Goal: Information Seeking & Learning: Find specific fact

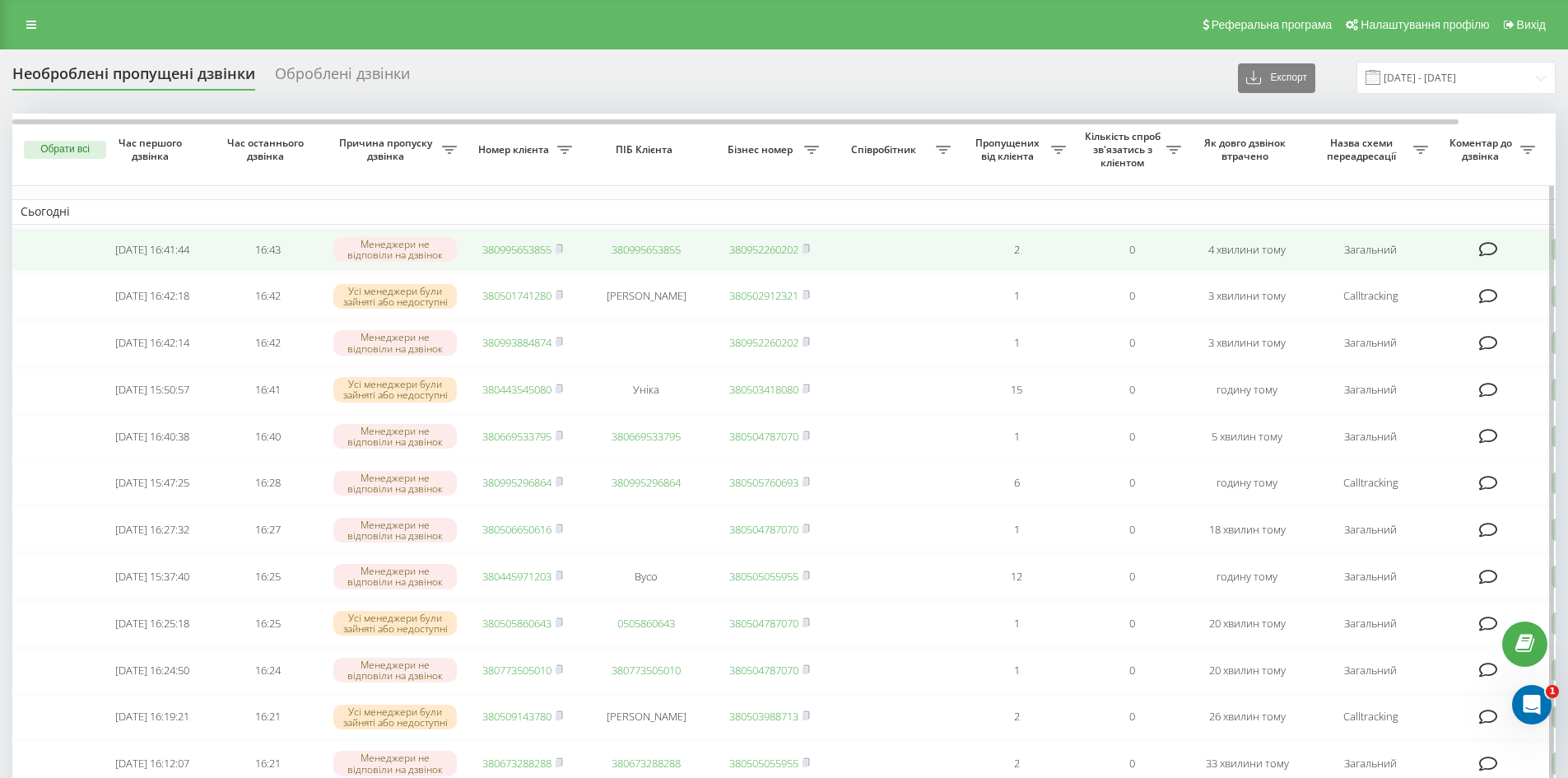
click at [560, 249] on rect at bounding box center [559, 250] width 5 height 7
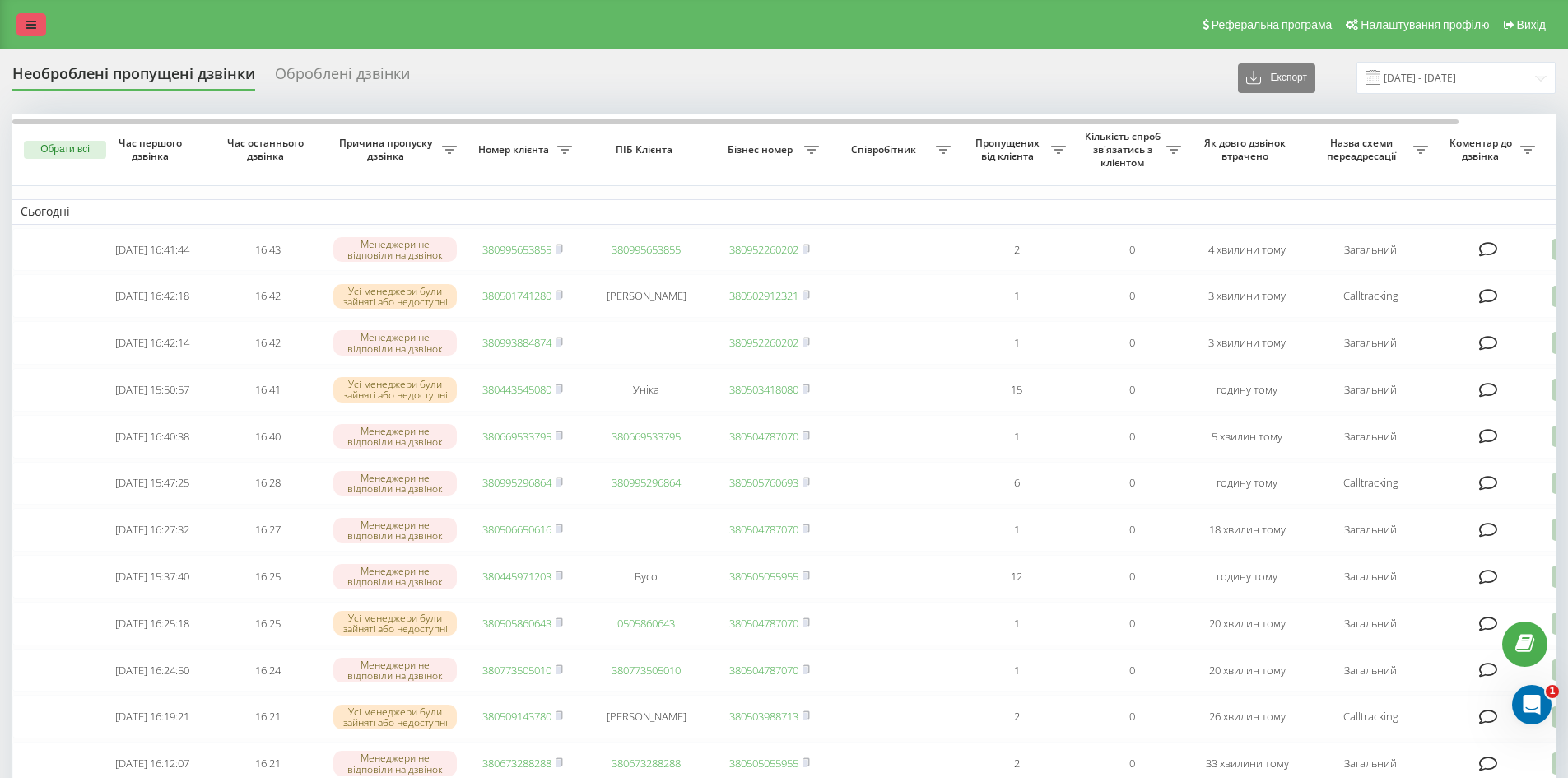
click at [32, 22] on icon at bounding box center [31, 24] width 10 height 12
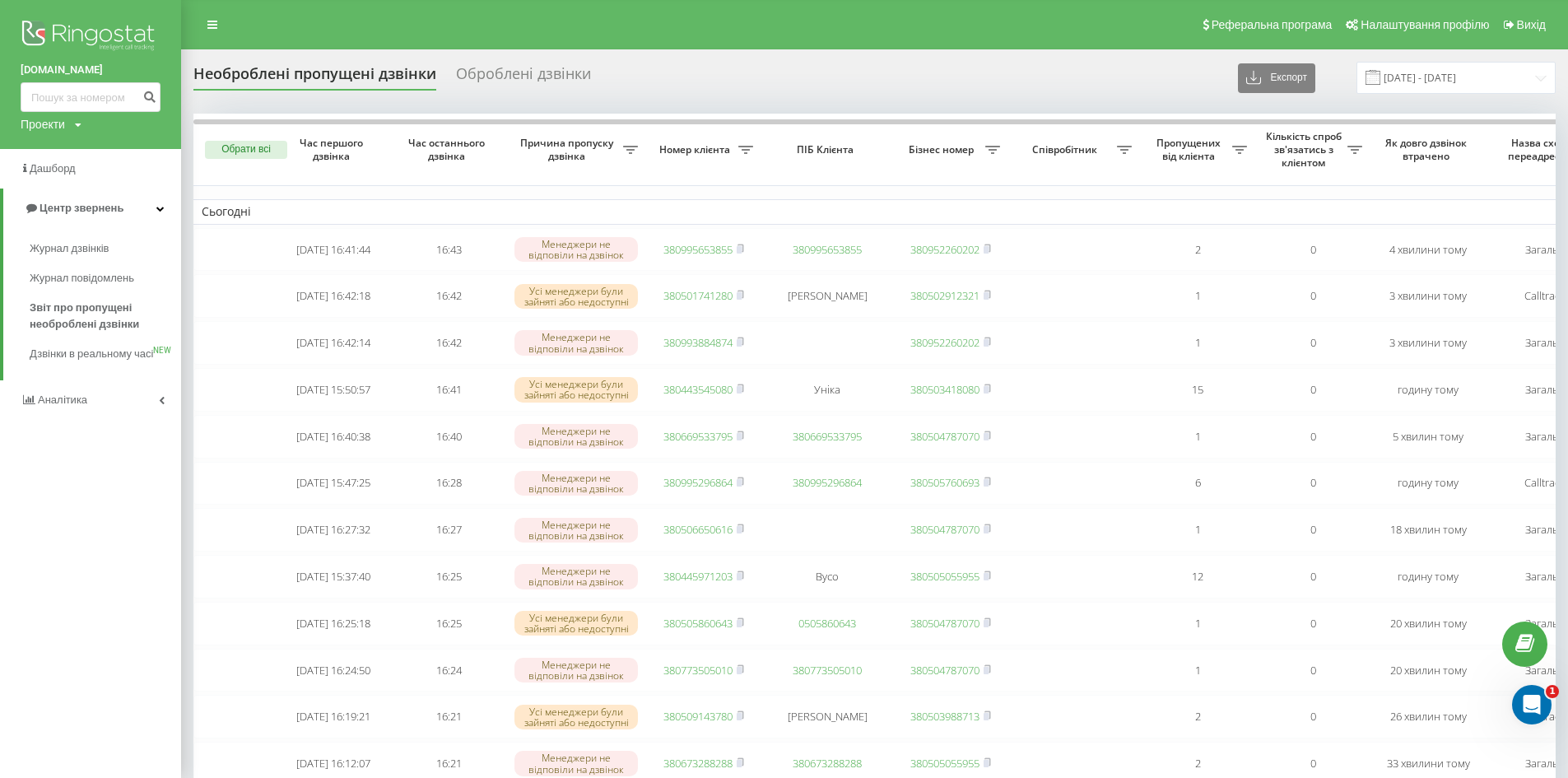
click at [282, 46] on div "Реферальна програма Налаштування профілю Вихід" at bounding box center [784, 25] width 1568 height 50
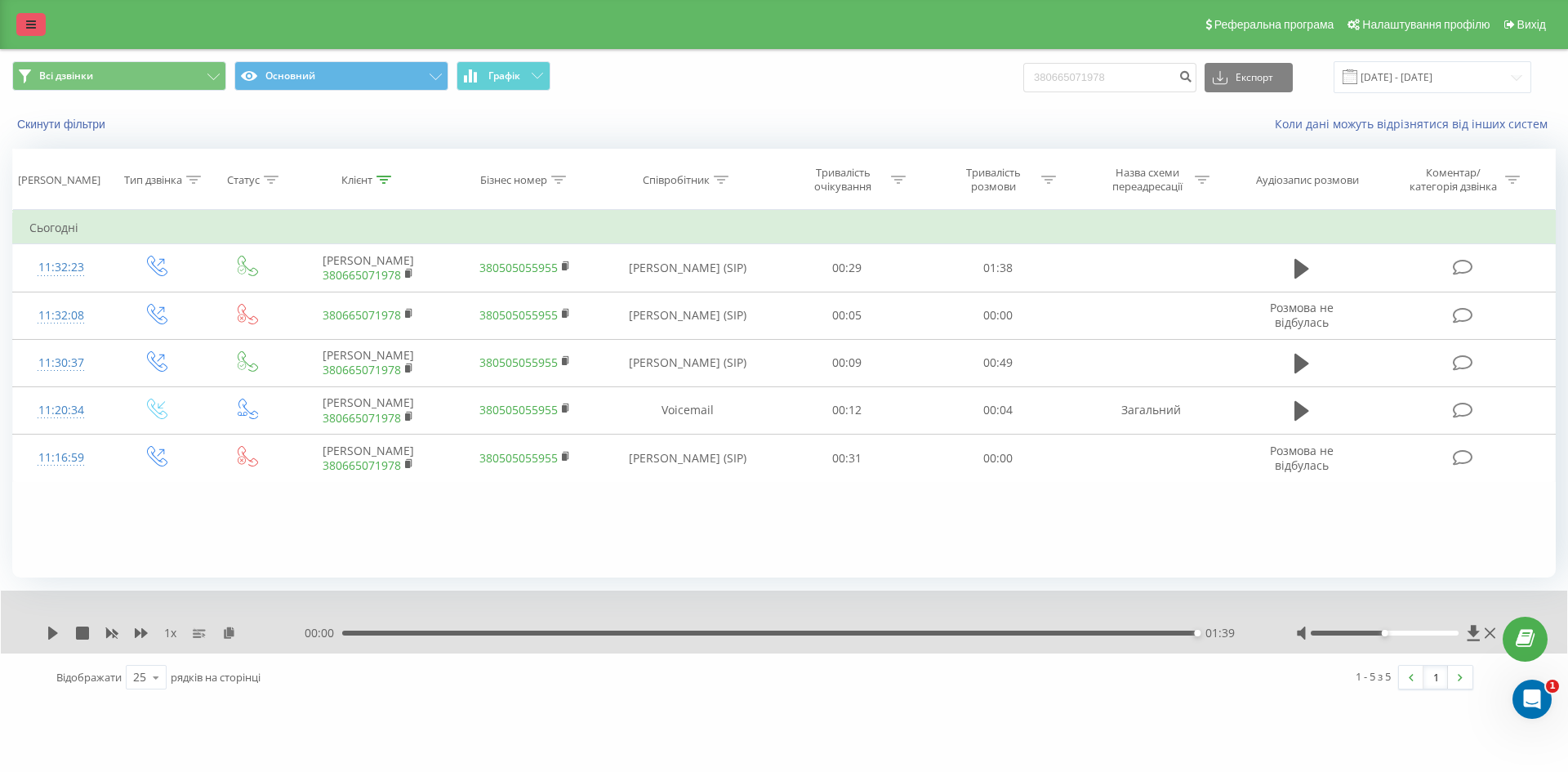
click at [34, 25] on icon at bounding box center [31, 24] width 10 height 11
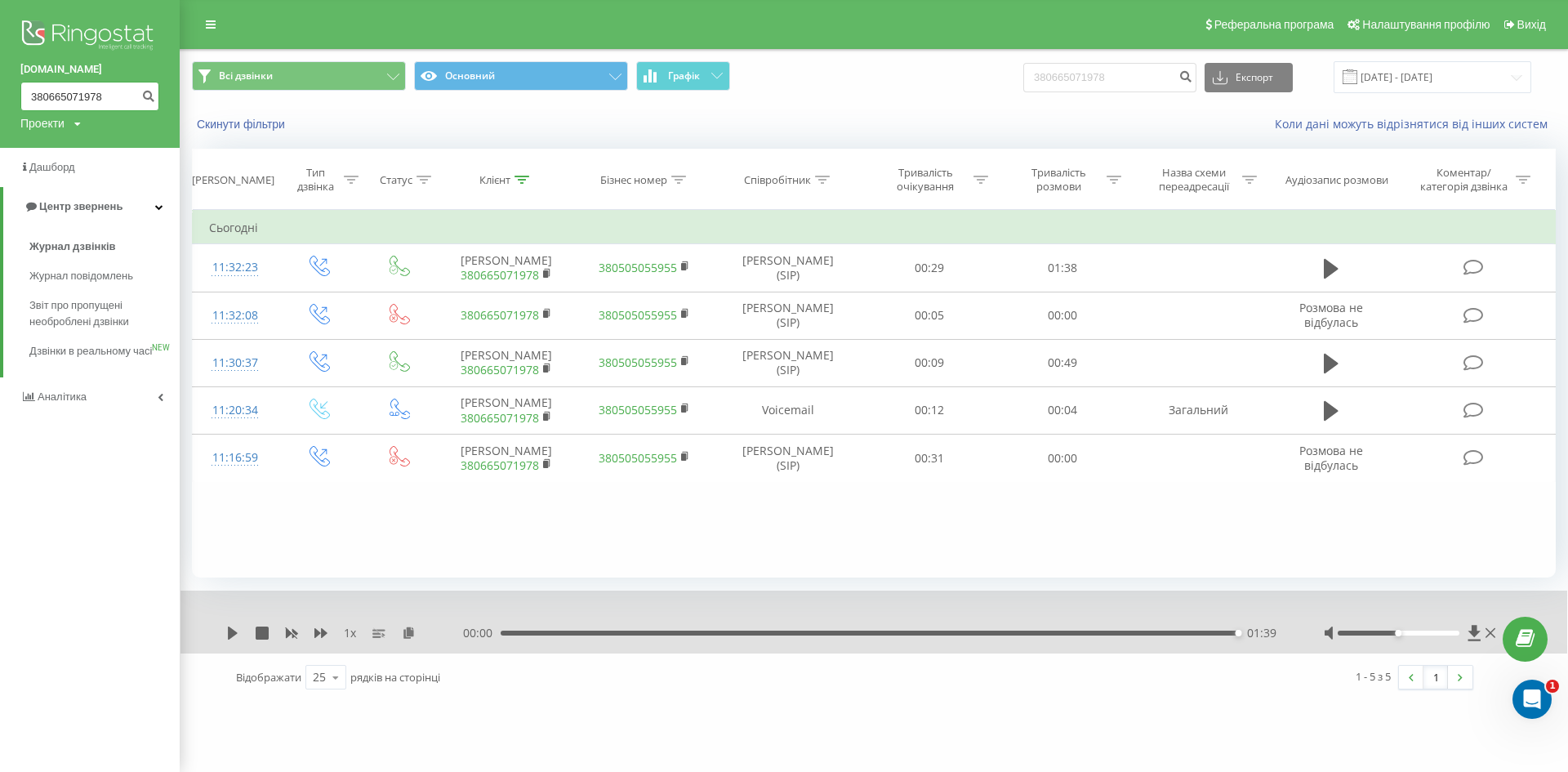
click at [79, 94] on input "380665071978" at bounding box center [89, 96] width 139 height 29
paste input "380995653855"
type input "380995653855"
click at [137, 91] on button "submit" at bounding box center [147, 96] width 22 height 29
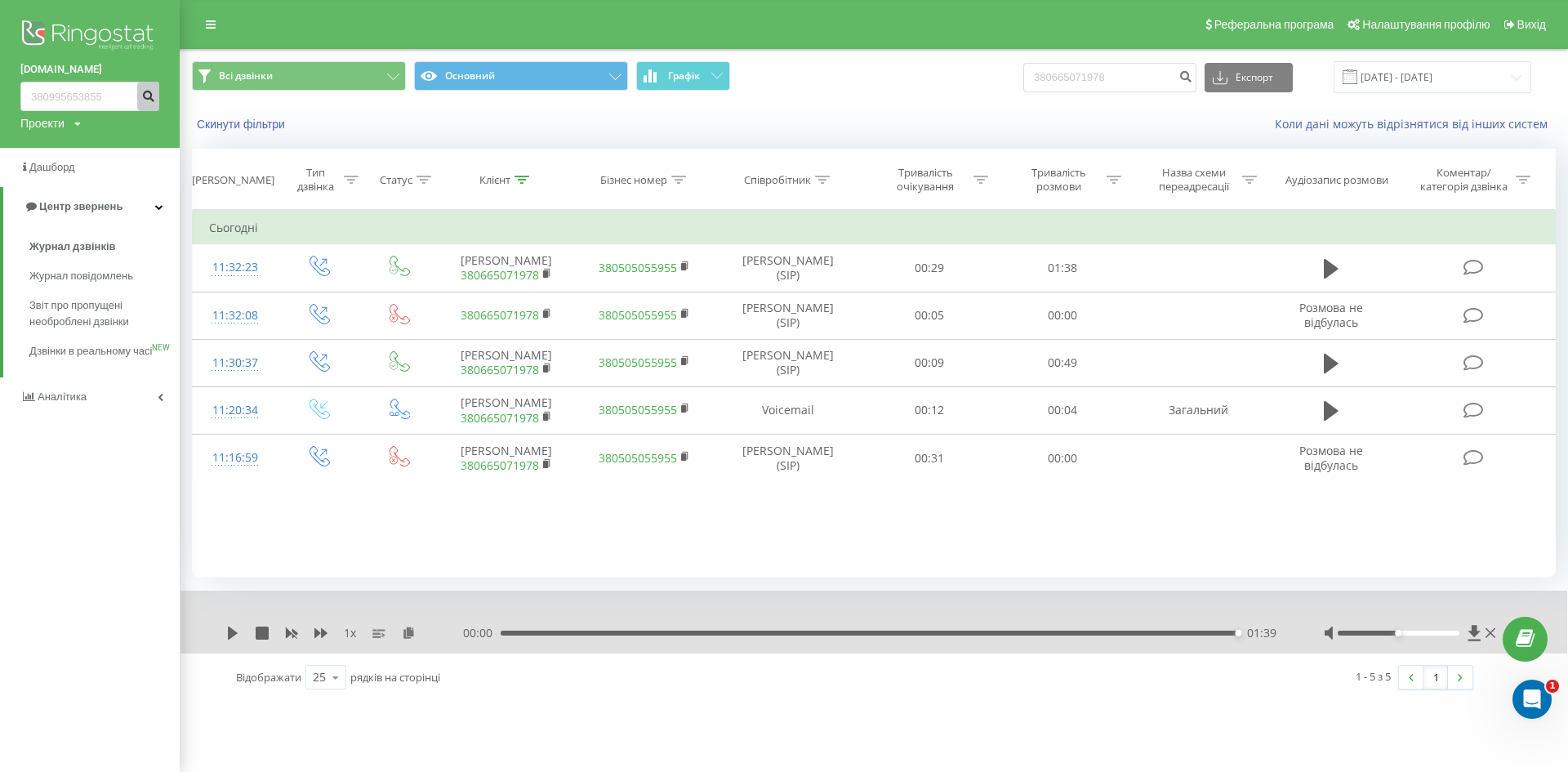
click at [140, 93] on button "submit" at bounding box center [147, 96] width 22 height 29
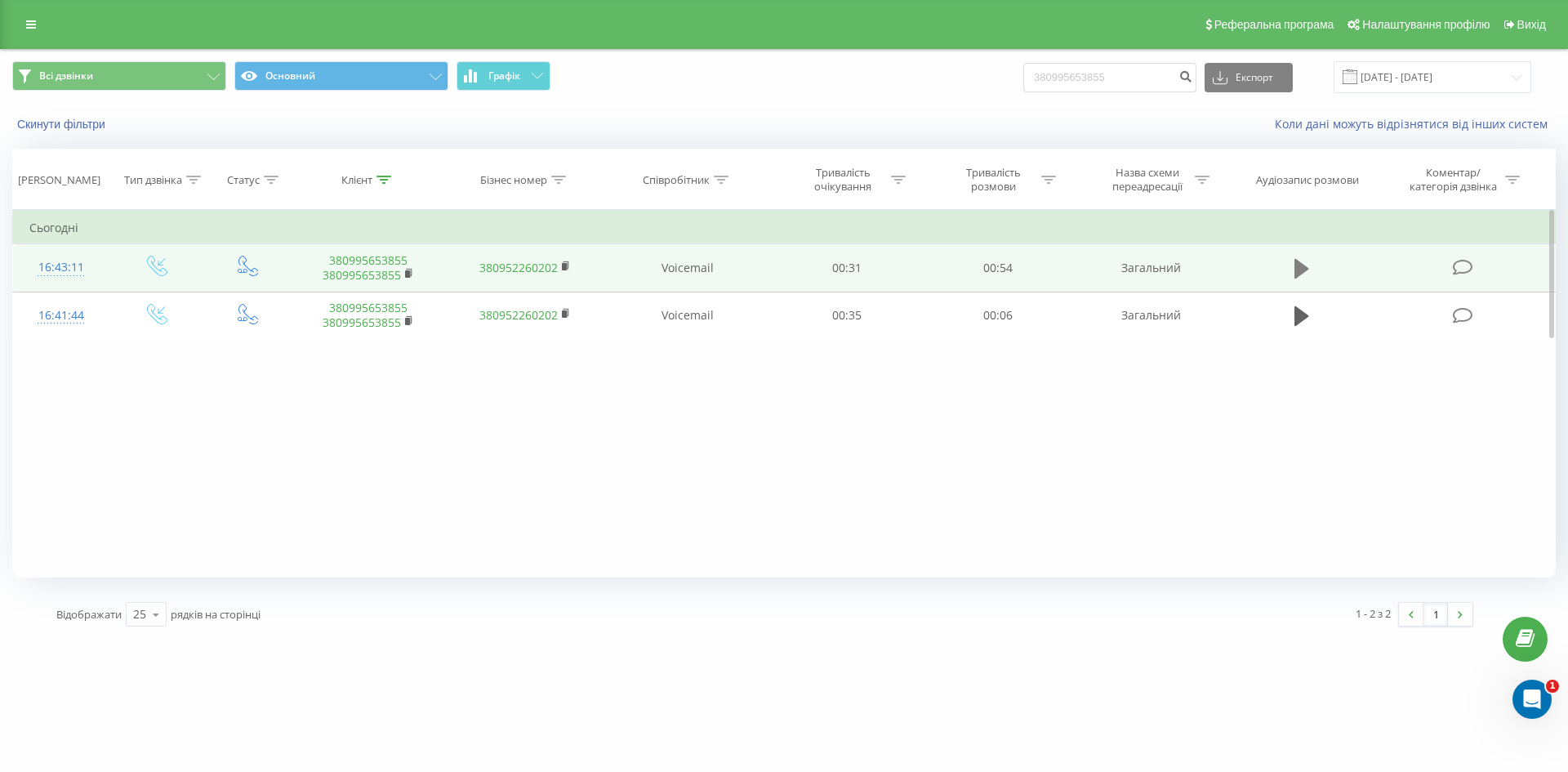
click at [1308, 259] on icon at bounding box center [1302, 269] width 15 height 23
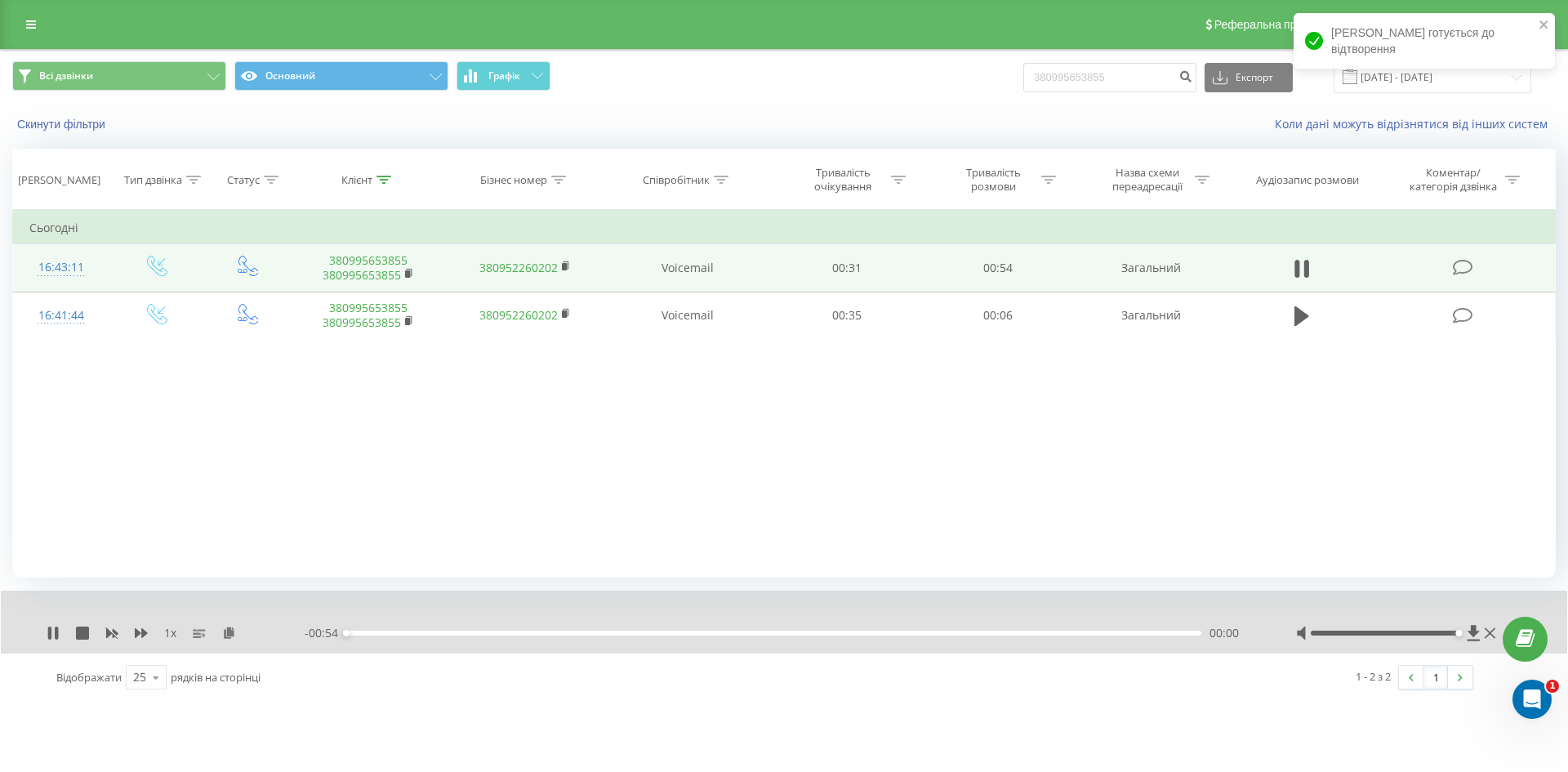
drag, startPoint x: 1388, startPoint y: 635, endPoint x: 1221, endPoint y: 626, distance: 167.2
click at [1454, 627] on div at bounding box center [1398, 633] width 203 height 17
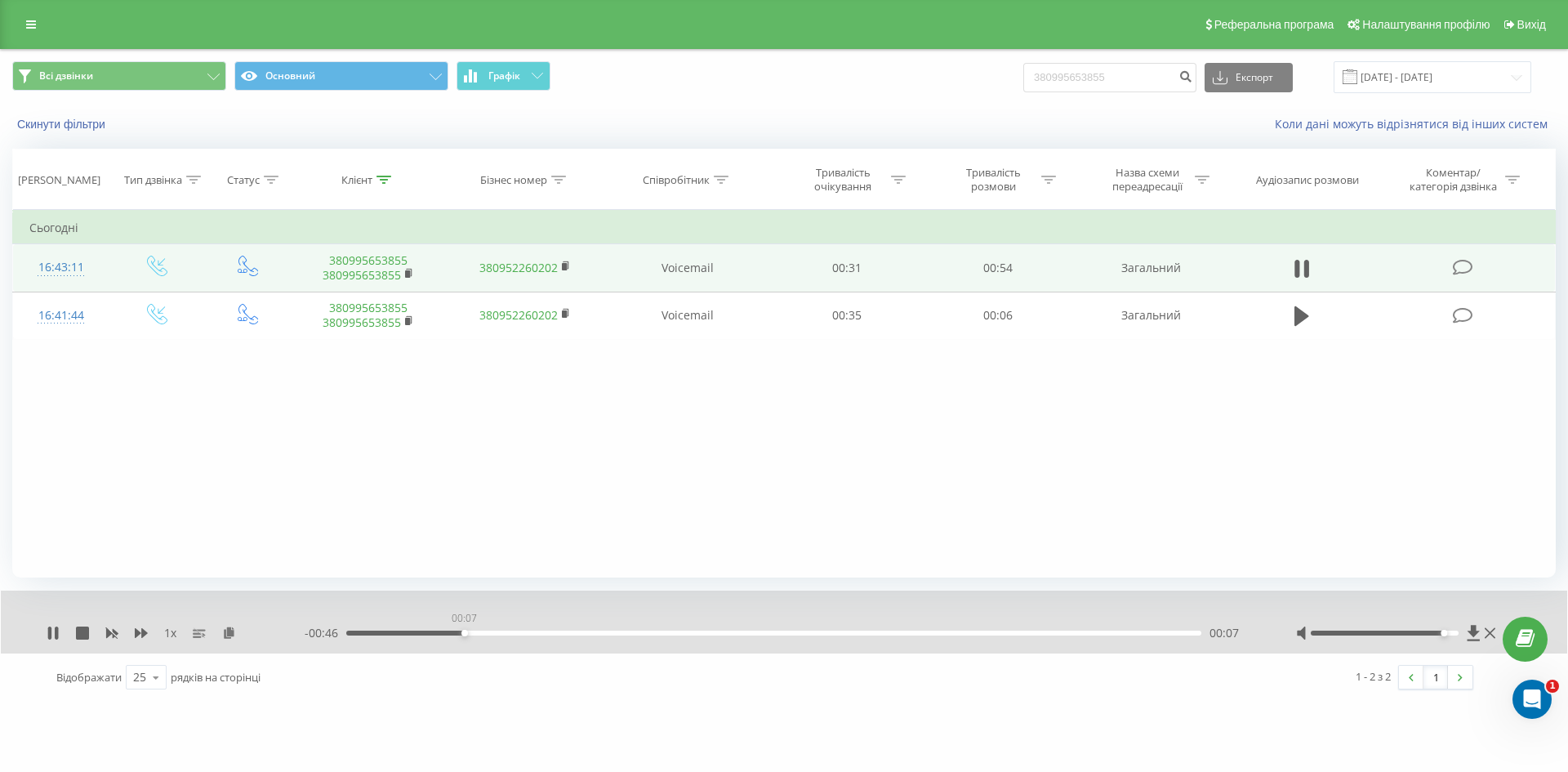
click at [464, 633] on div "00:07" at bounding box center [773, 633] width 855 height 5
click at [411, 630] on div "00:08" at bounding box center [773, 633] width 855 height 5
click at [407, 274] on rect at bounding box center [408, 274] width 5 height 7
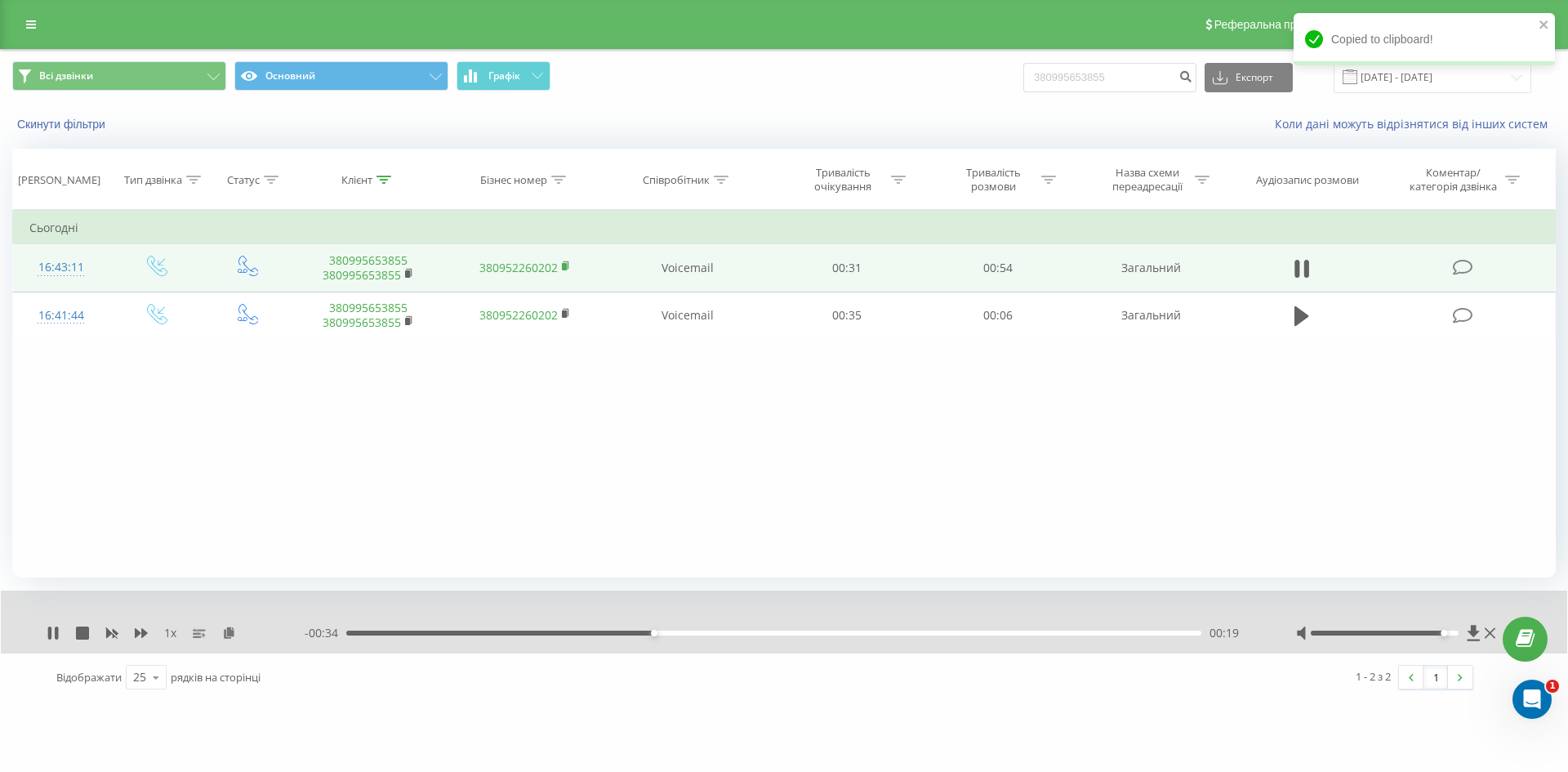
drag, startPoint x: 568, startPoint y: 262, endPoint x: 586, endPoint y: 265, distance: 18.2
click at [568, 262] on icon at bounding box center [566, 266] width 9 height 11
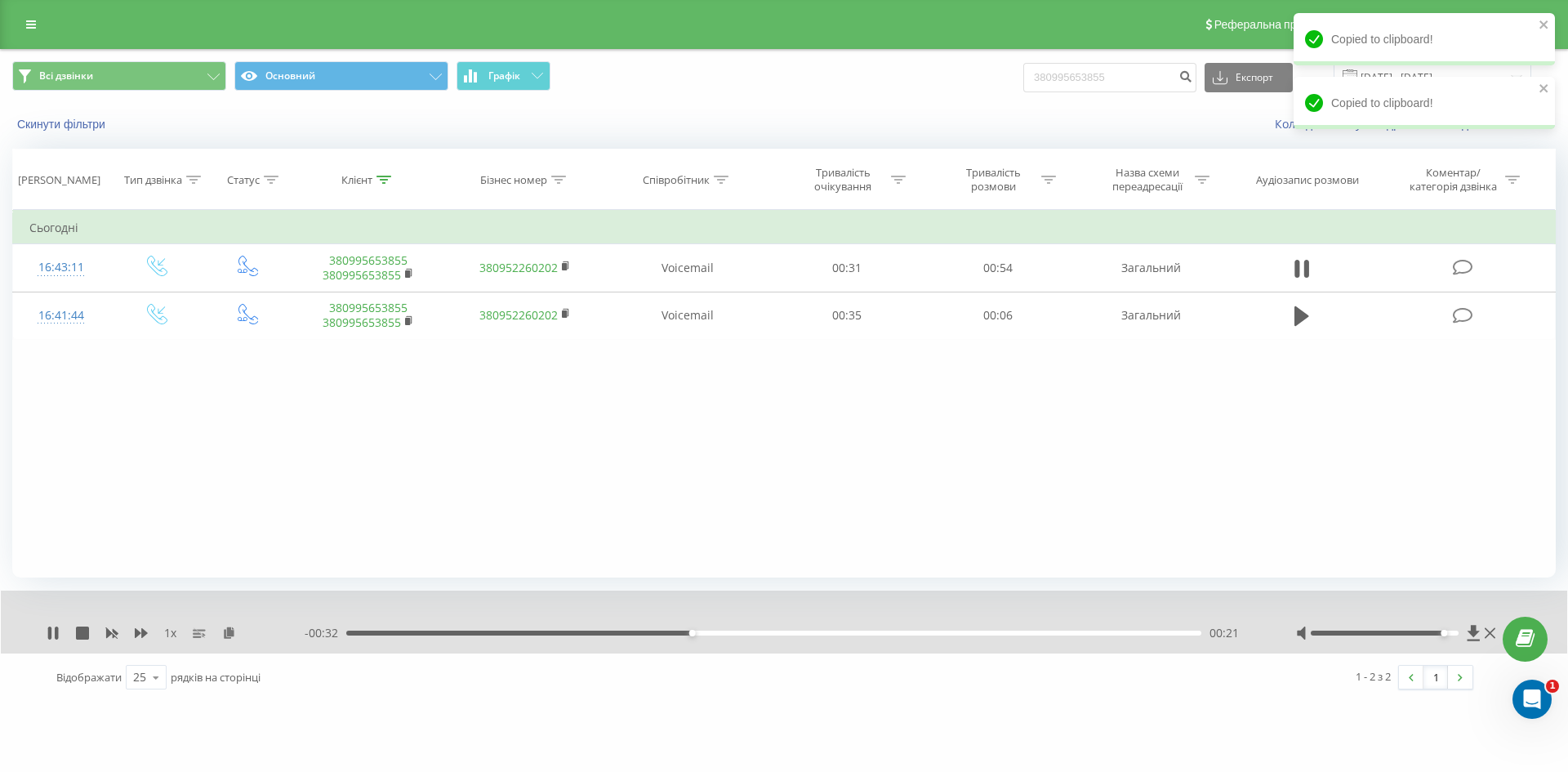
click at [915, 641] on div "- 00:32 00:21 00:21" at bounding box center [779, 633] width 950 height 17
click at [915, 631] on div "00:22" at bounding box center [773, 633] width 855 height 5
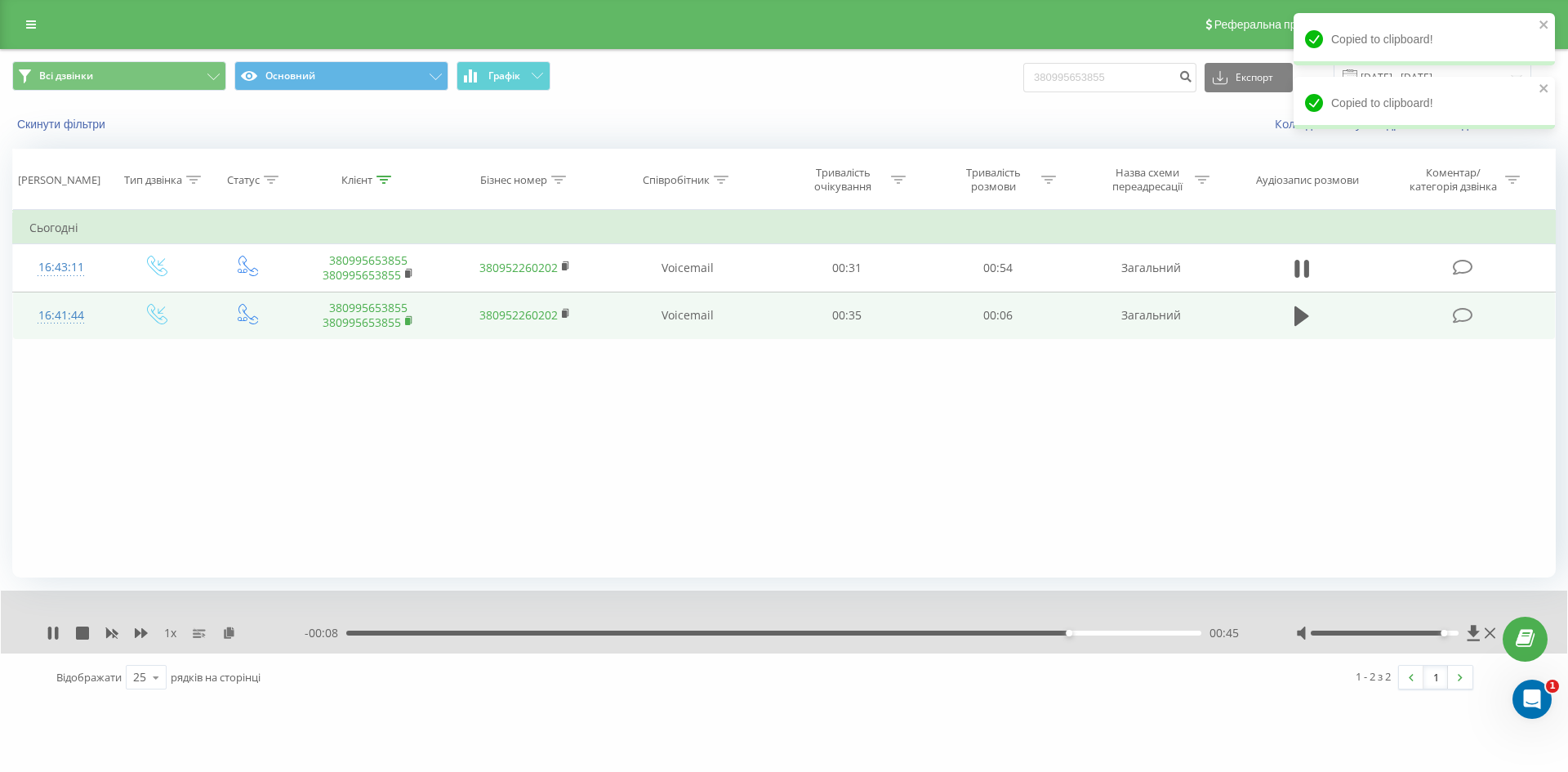
click at [411, 322] on icon at bounding box center [409, 319] width 5 height 7
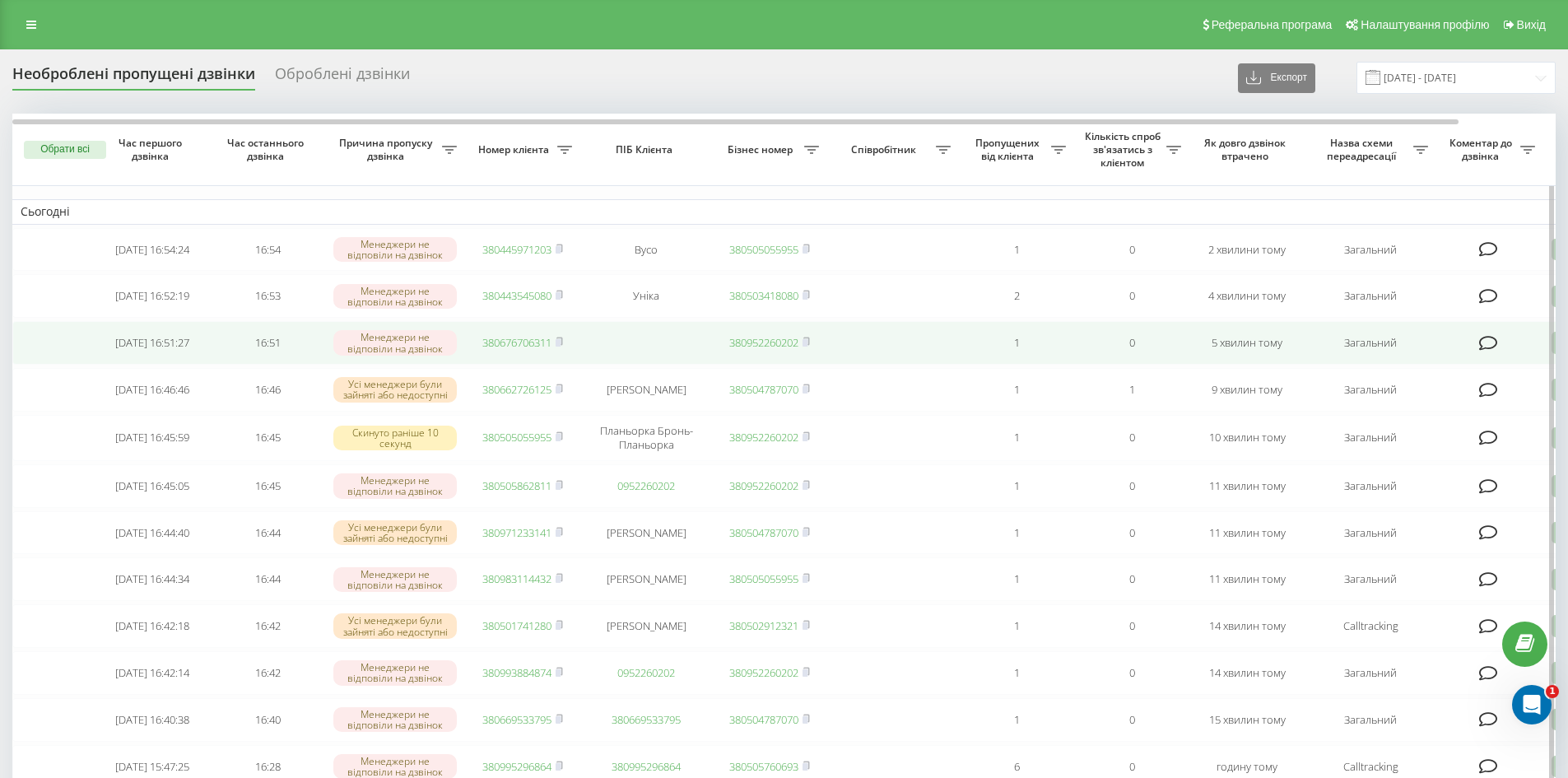
click at [501, 348] on link "380676706311" at bounding box center [517, 342] width 69 height 15
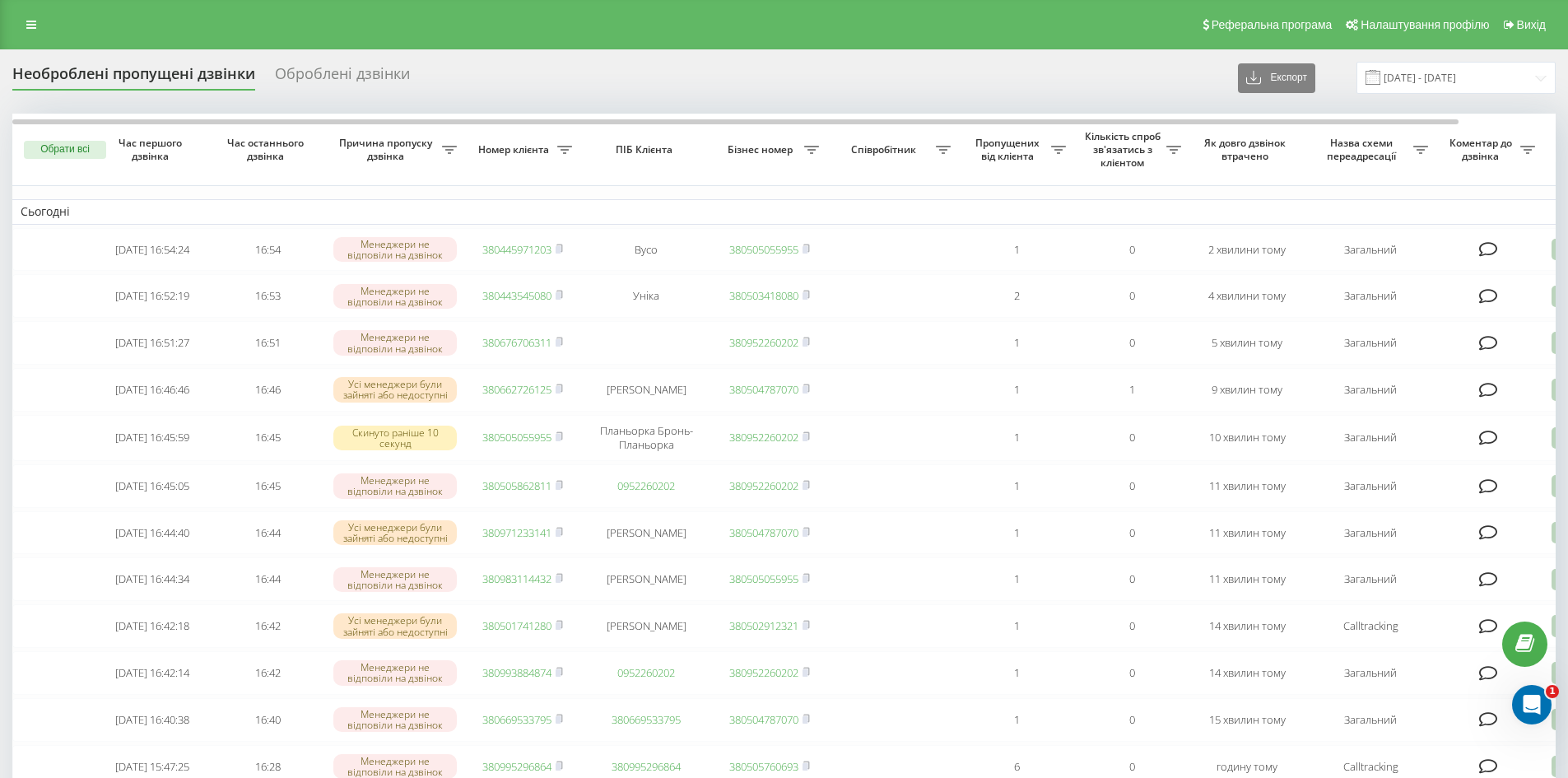
click at [1075, 74] on div "Необроблені пропущені дзвінки Оброблені дзвінки Експорт .csv .xlsx 21.07.2025 -…" at bounding box center [784, 77] width 1543 height 32
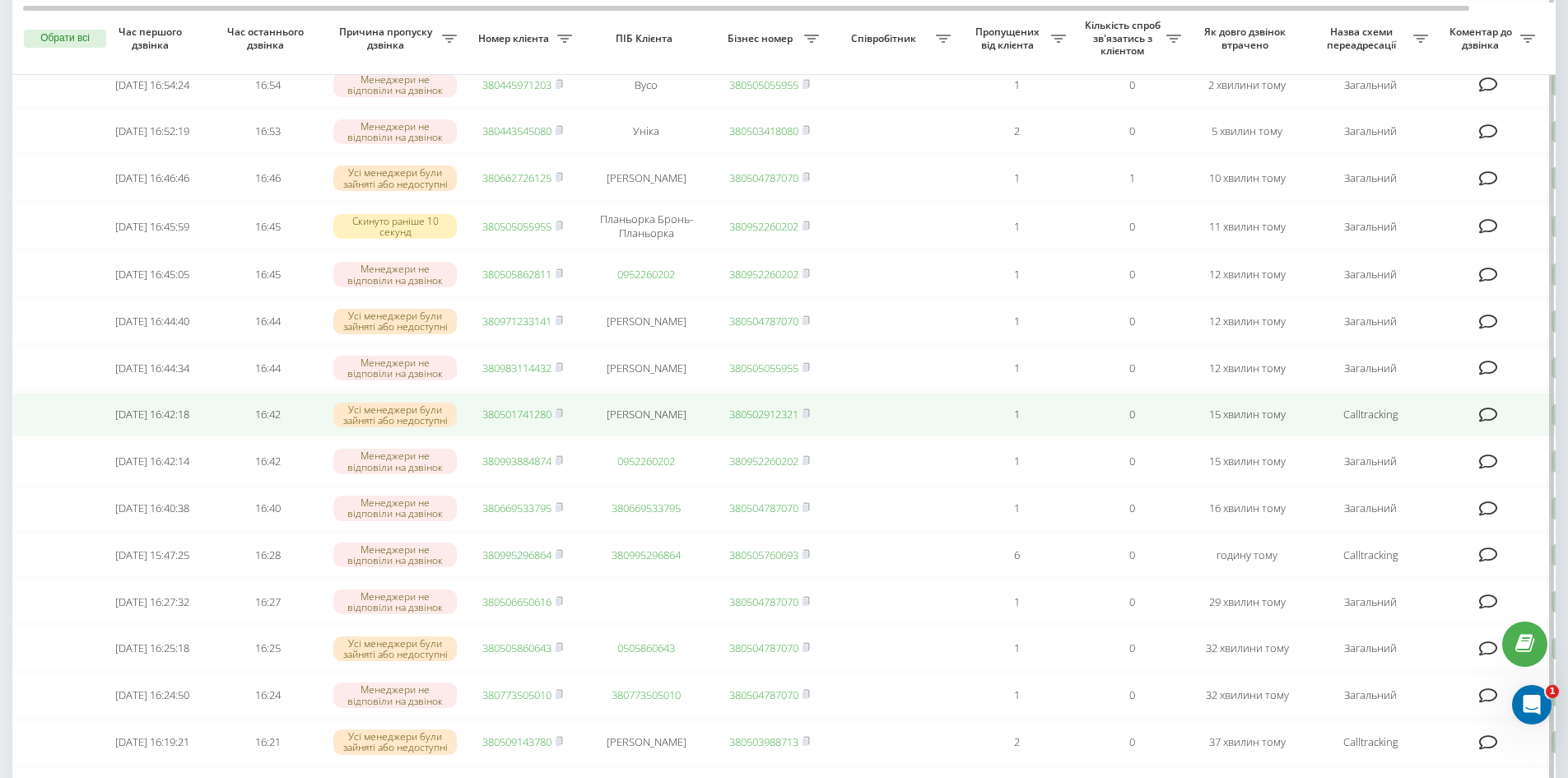
click at [501, 421] on link "380501741280" at bounding box center [517, 413] width 69 height 15
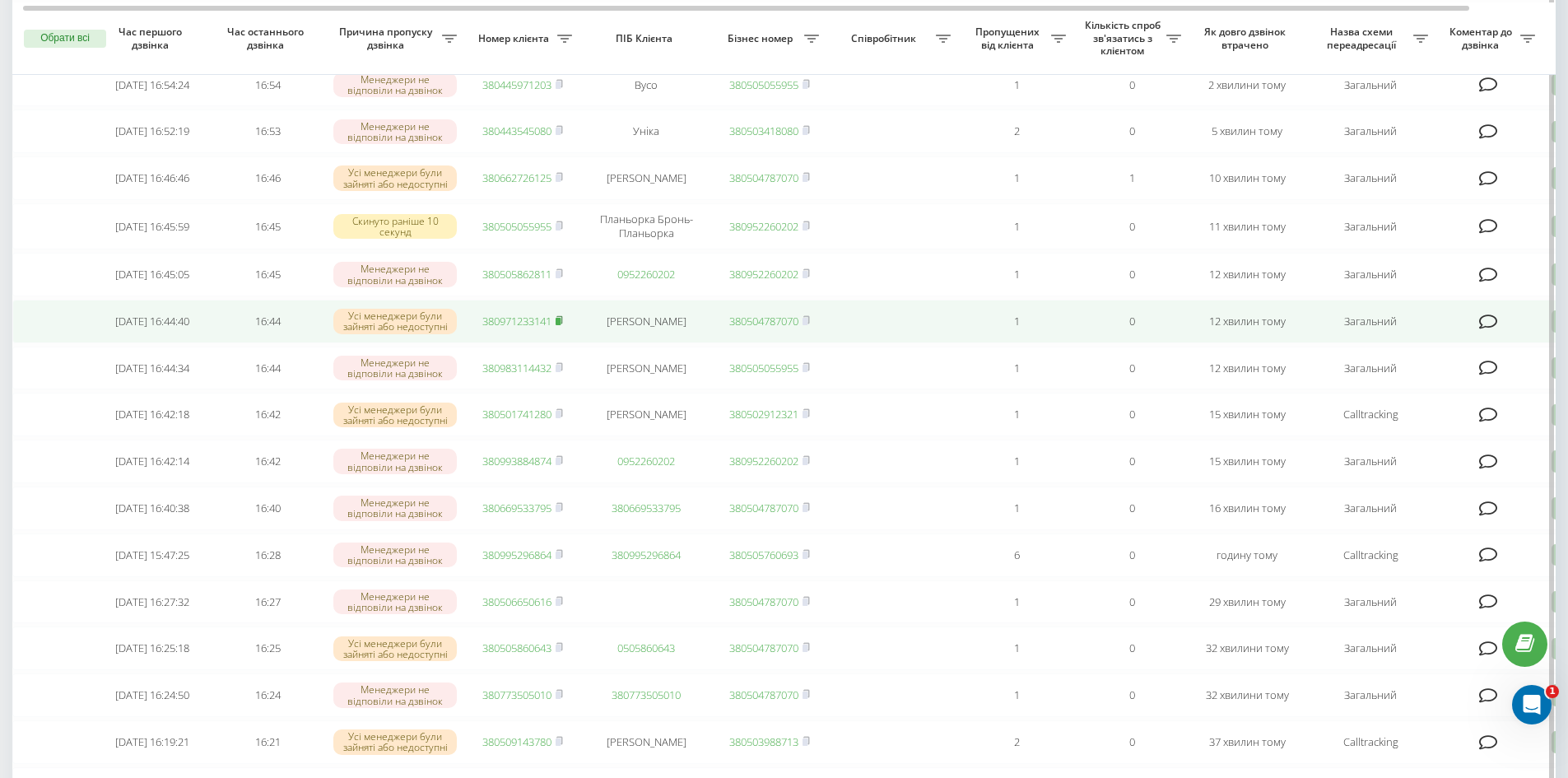
click at [558, 325] on icon at bounding box center [559, 319] width 7 height 10
click at [559, 325] on td "380971233141" at bounding box center [523, 321] width 116 height 44
click at [511, 328] on link "380971233141" at bounding box center [517, 321] width 69 height 15
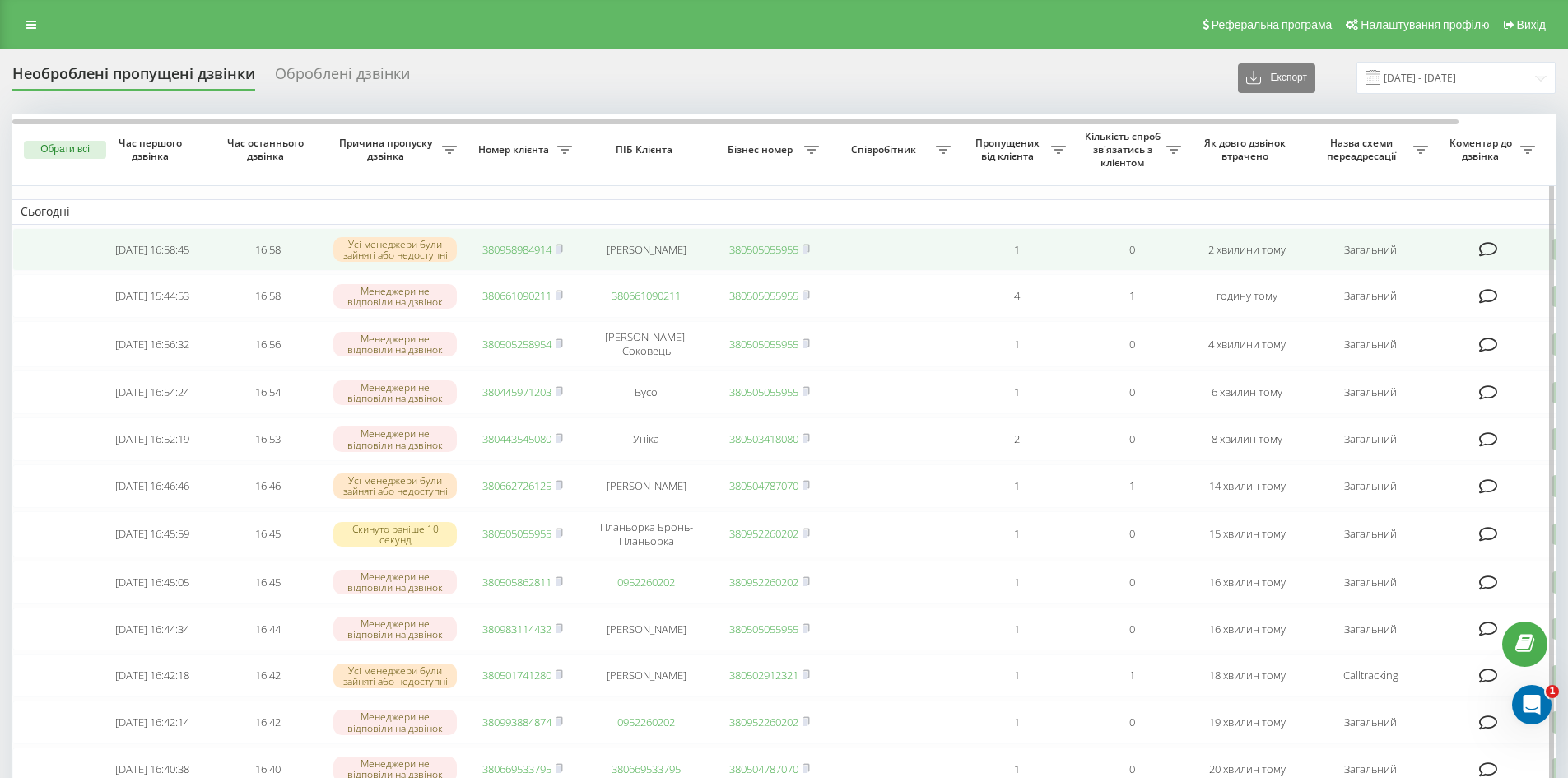
click at [516, 246] on link "380958984914" at bounding box center [517, 249] width 69 height 15
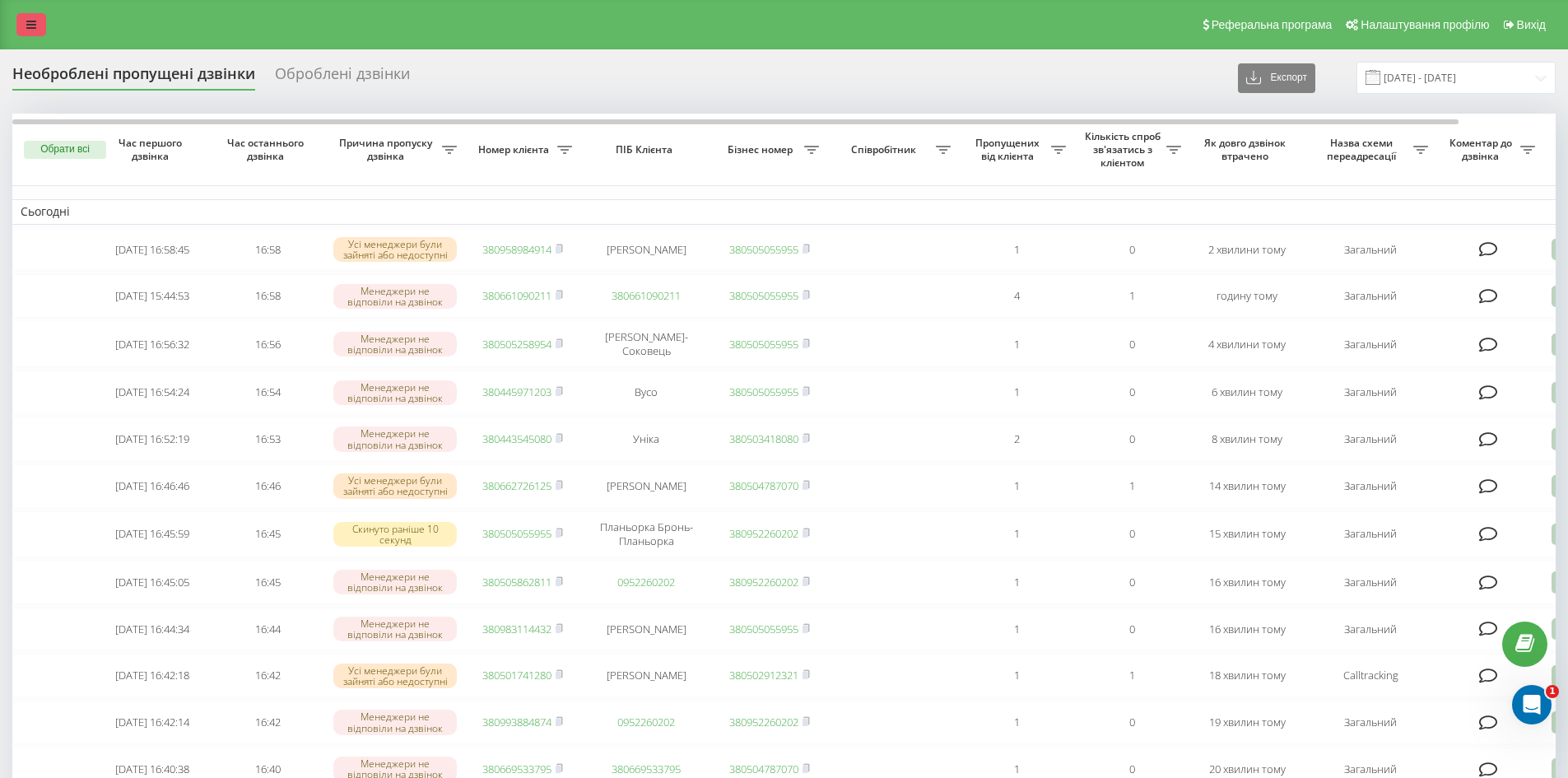
click at [40, 20] on link at bounding box center [31, 25] width 29 height 23
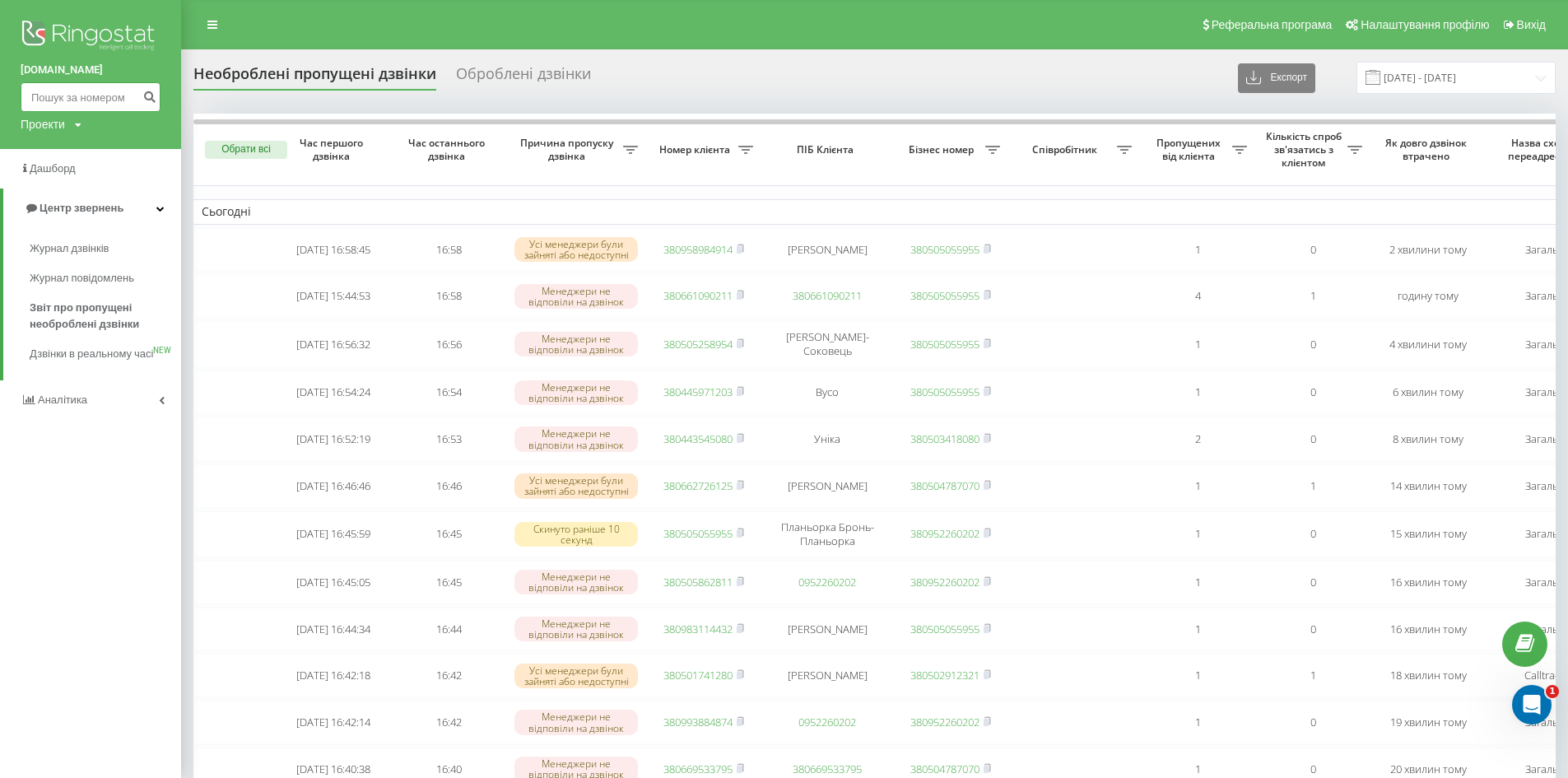
click at [56, 96] on input at bounding box center [90, 97] width 140 height 29
paste input "380958984914"
type input "380958984914"
click at [144, 97] on icon "submit" at bounding box center [149, 94] width 14 height 10
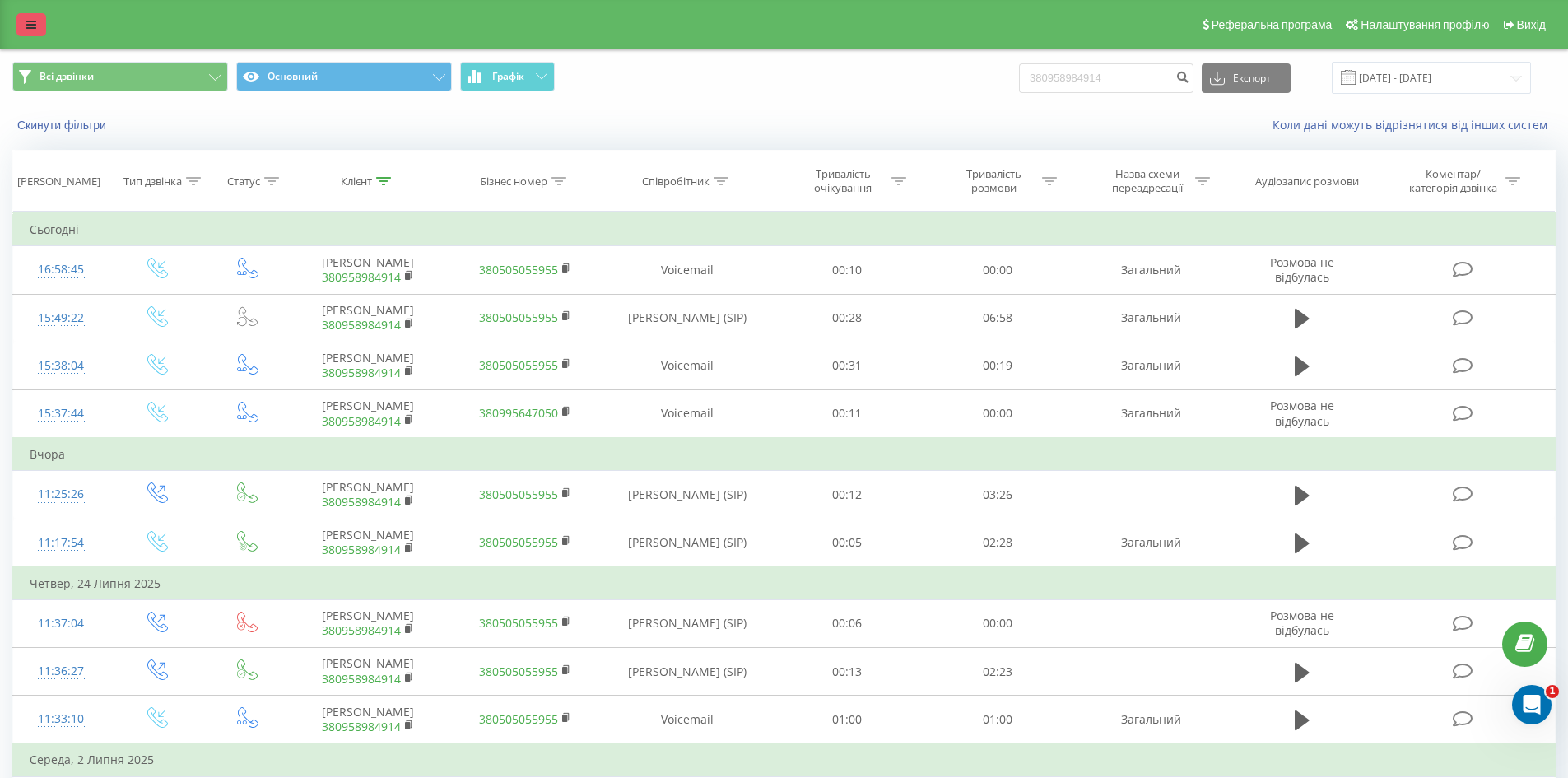
click at [30, 32] on link at bounding box center [31, 25] width 29 height 23
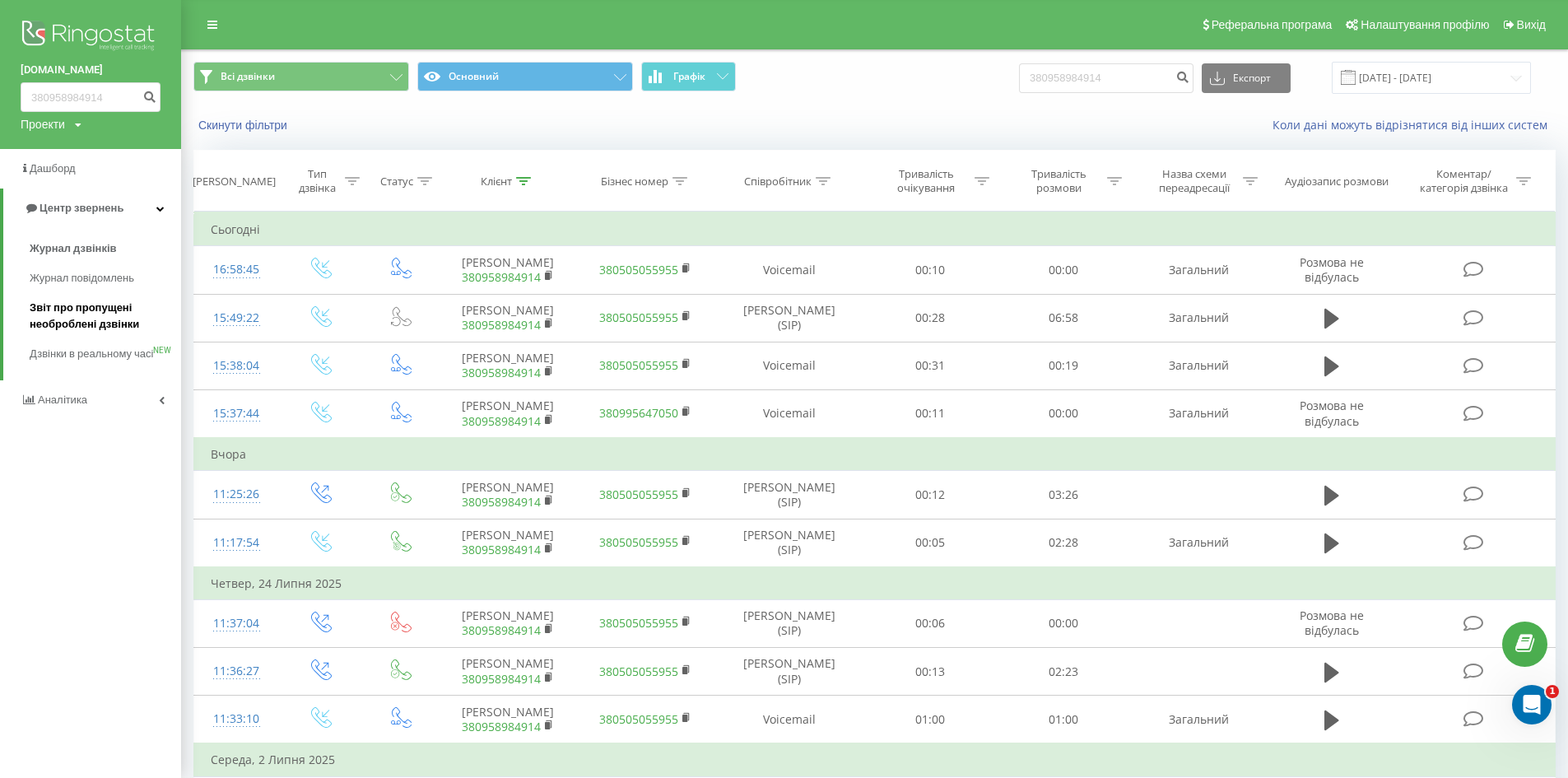
click at [80, 306] on span "Звіт про пропущені необроблені дзвінки" at bounding box center [101, 316] width 143 height 33
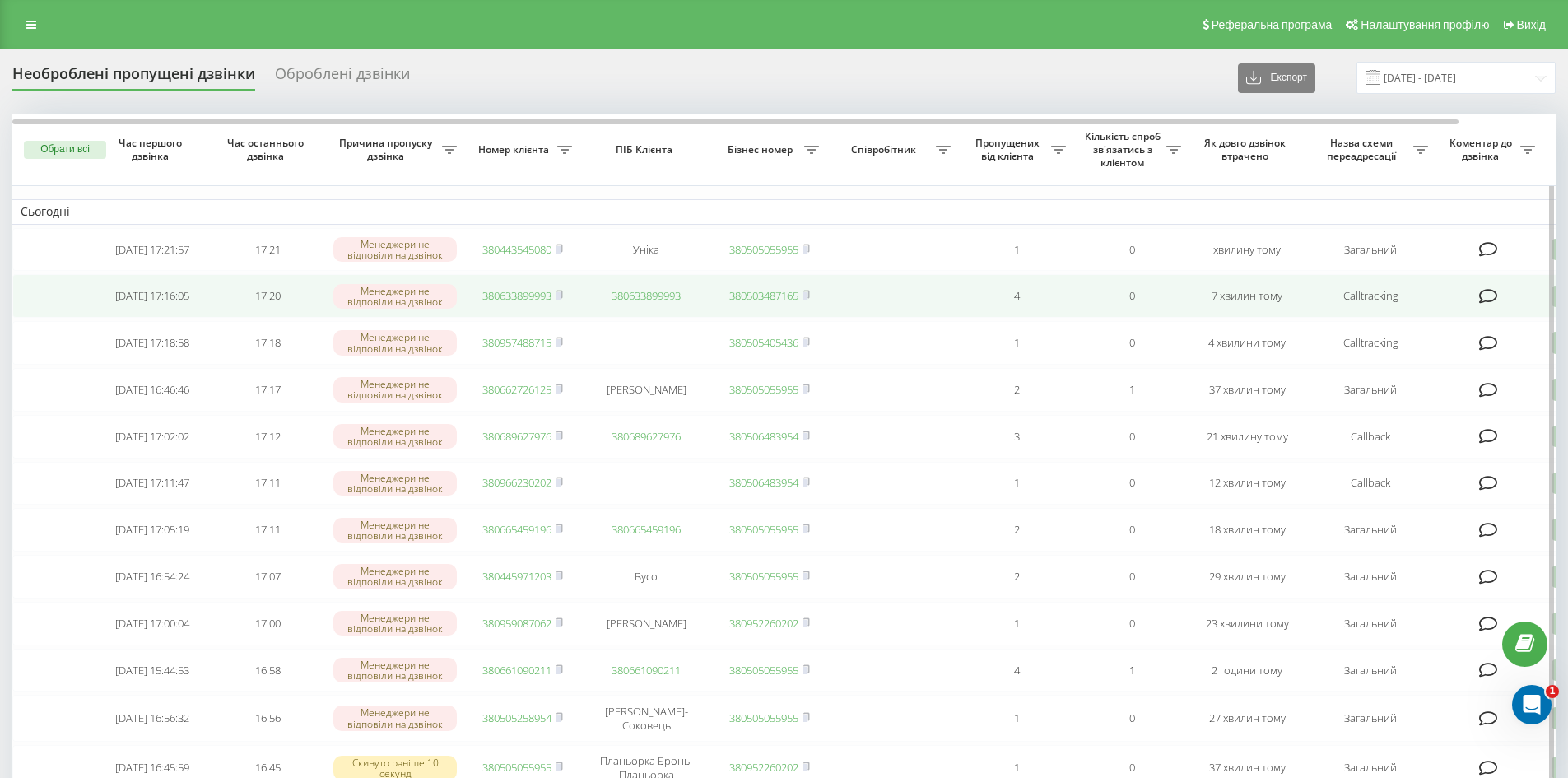
click at [523, 298] on link "380633899993" at bounding box center [517, 295] width 69 height 15
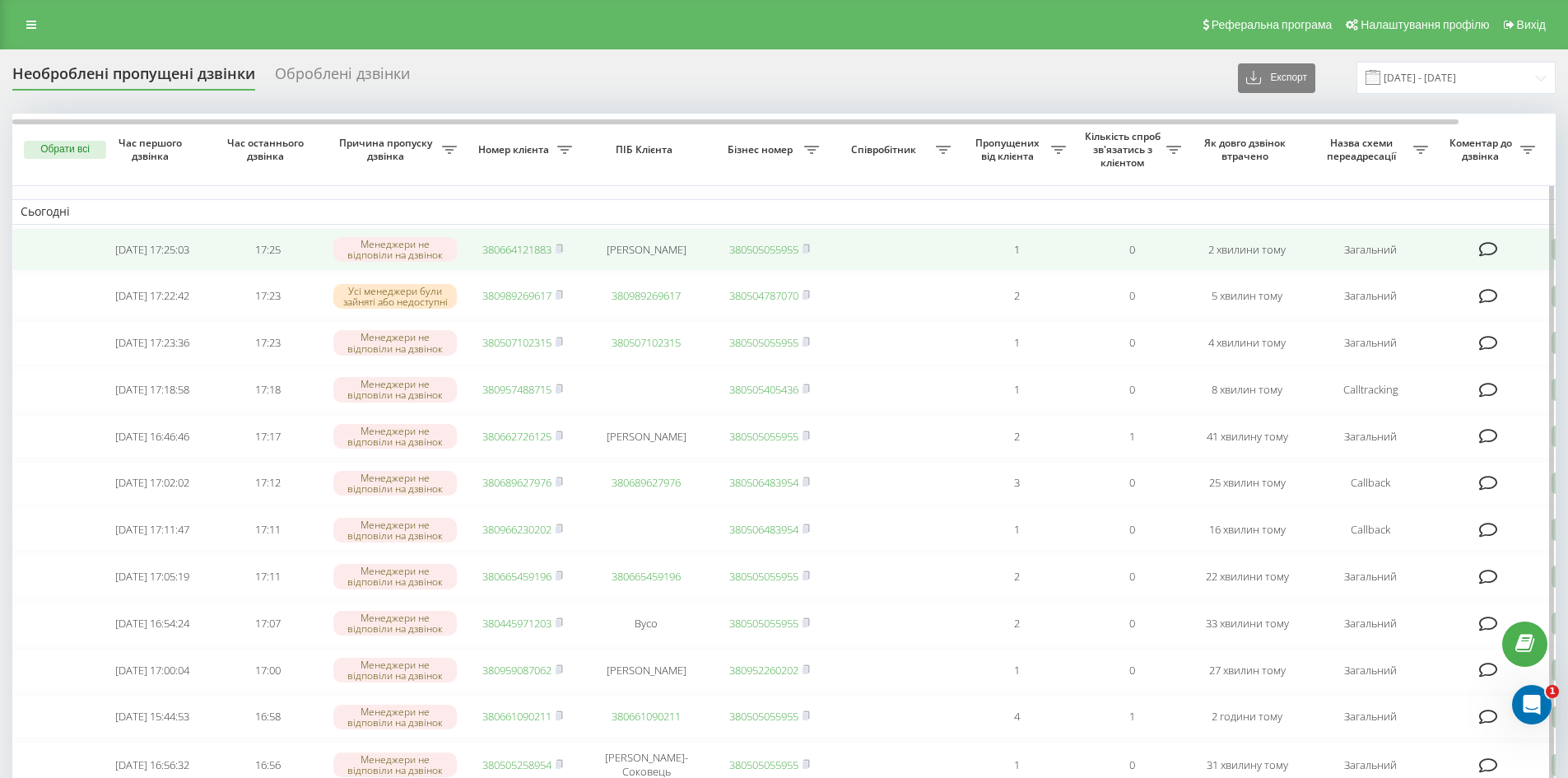
click at [529, 253] on link "380664121883" at bounding box center [517, 249] width 69 height 15
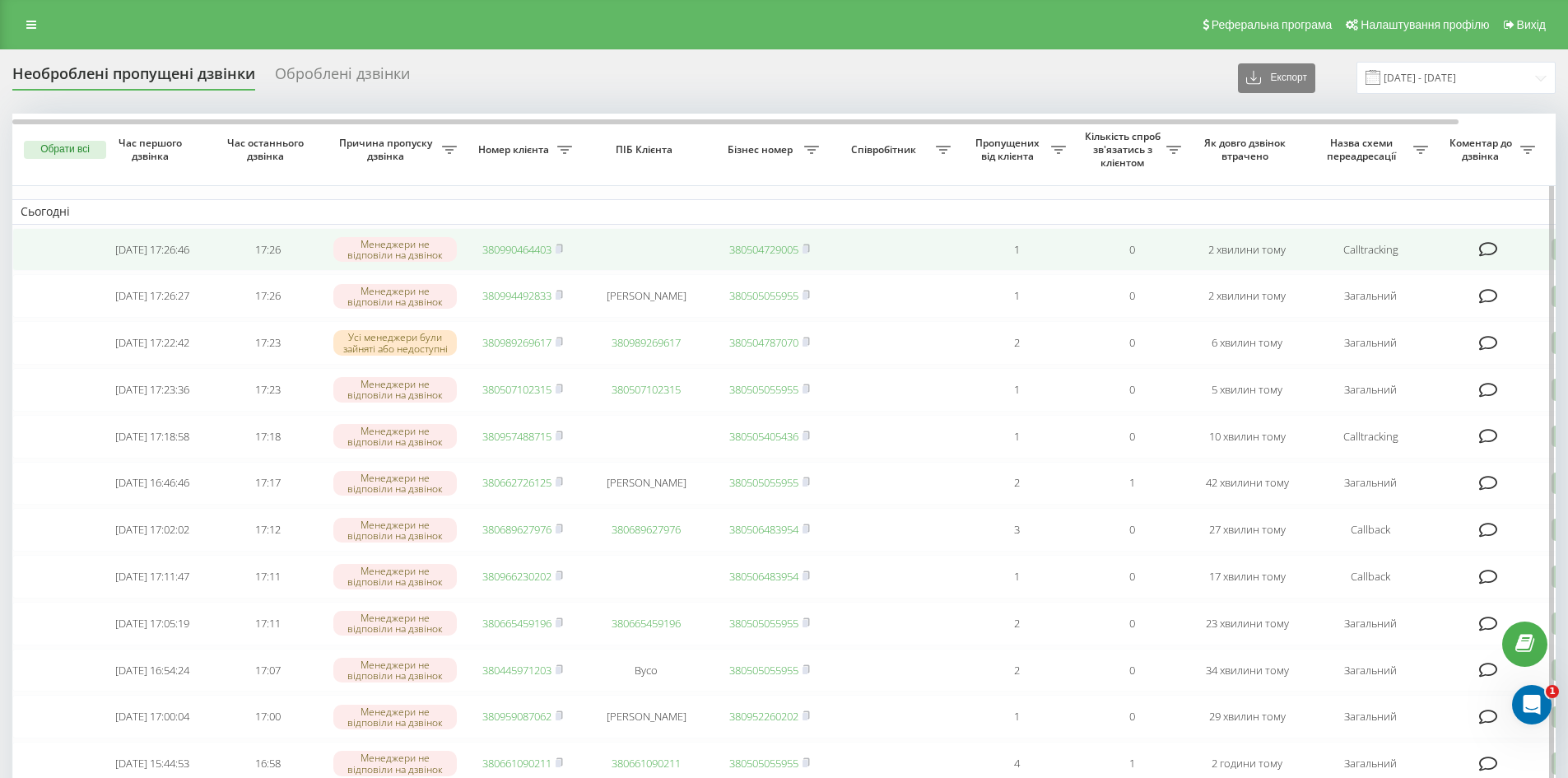
click at [514, 246] on link "380990464403" at bounding box center [517, 249] width 69 height 15
click at [637, 244] on link "380990464403" at bounding box center [647, 249] width 69 height 15
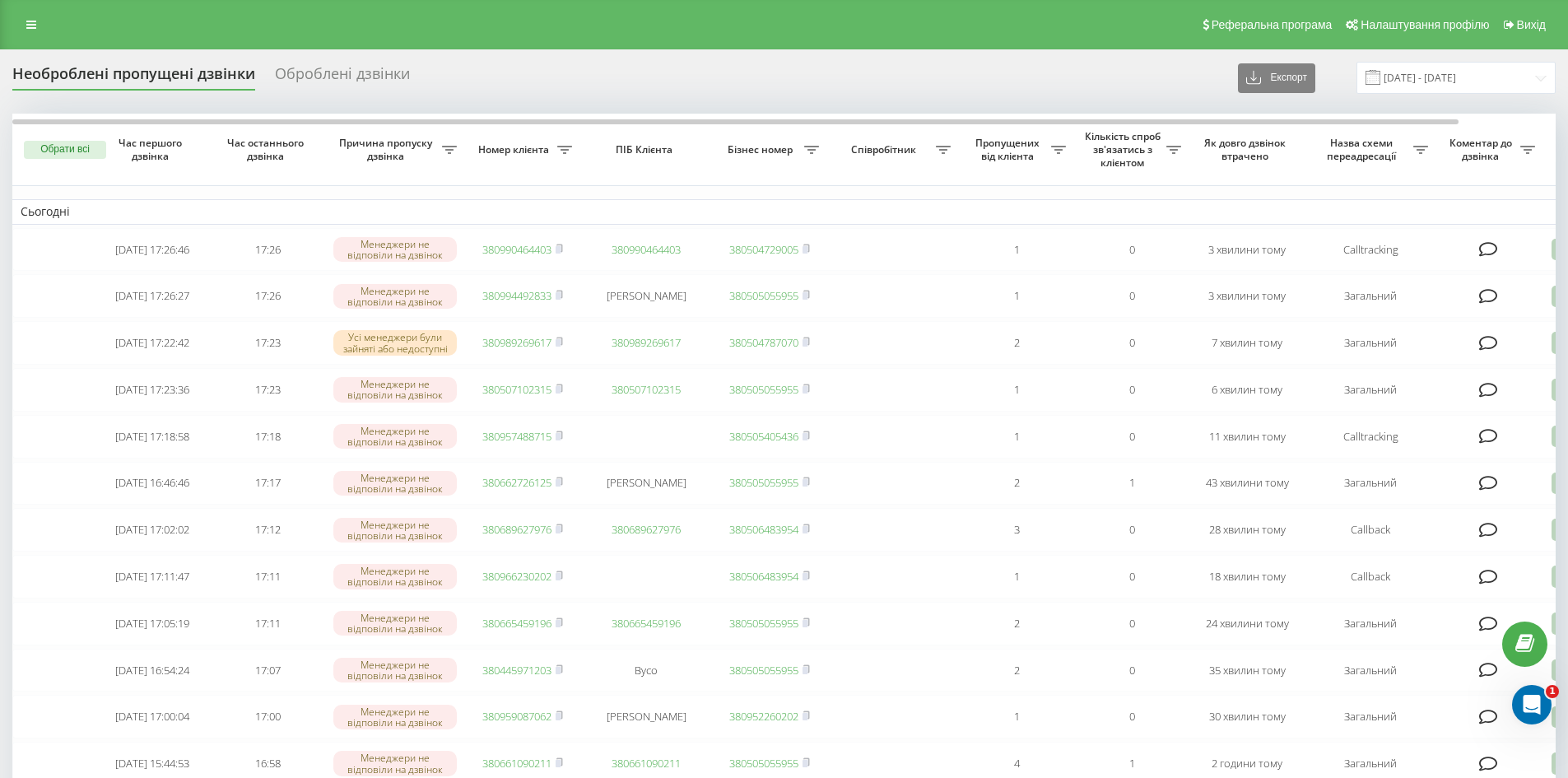
click at [25, 22] on link at bounding box center [31, 25] width 29 height 23
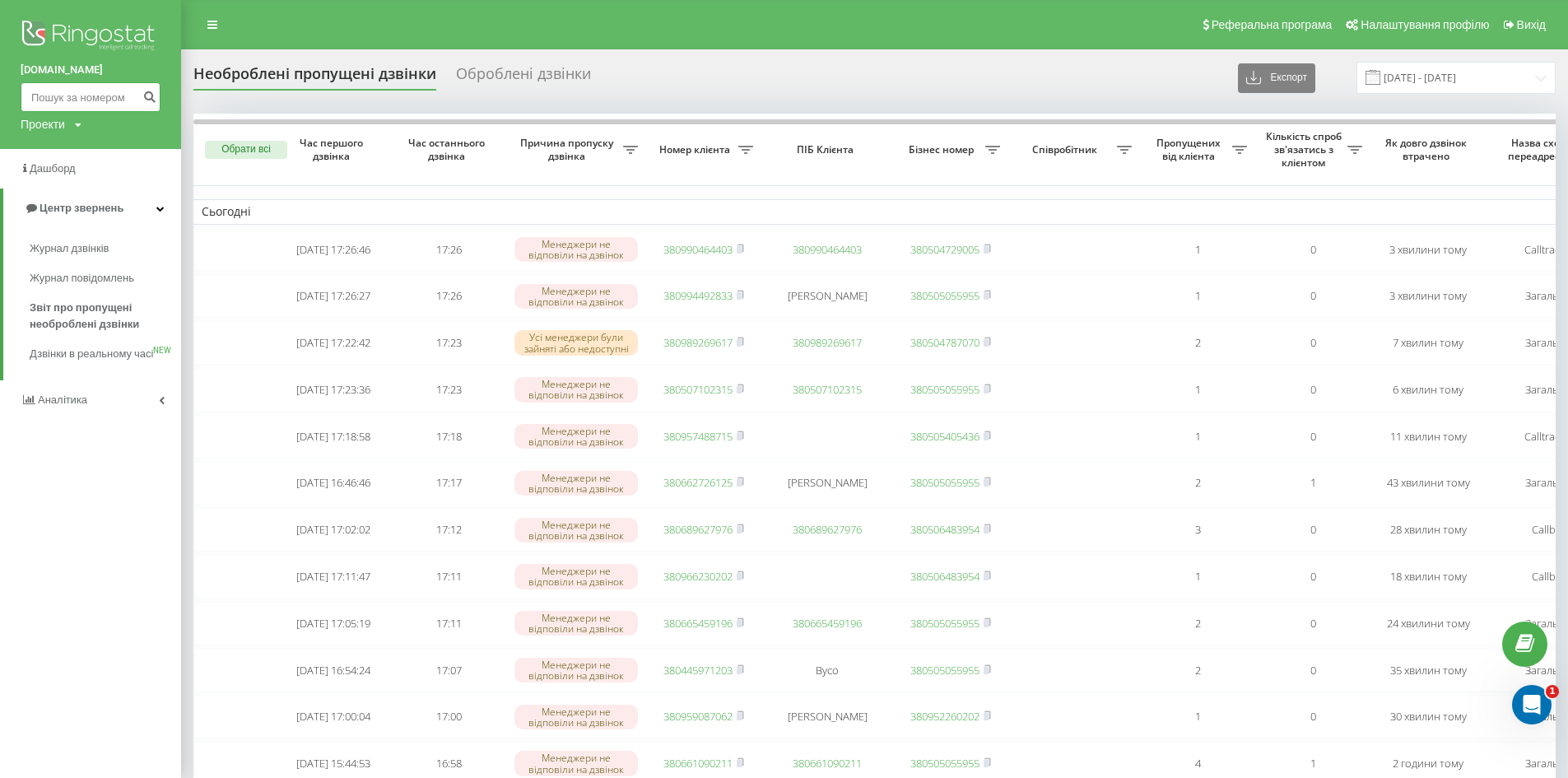
click at [64, 93] on input at bounding box center [90, 97] width 140 height 29
paste input "380997577603"
type input "380997577603"
click at [153, 100] on icon "submit" at bounding box center [149, 94] width 14 height 10
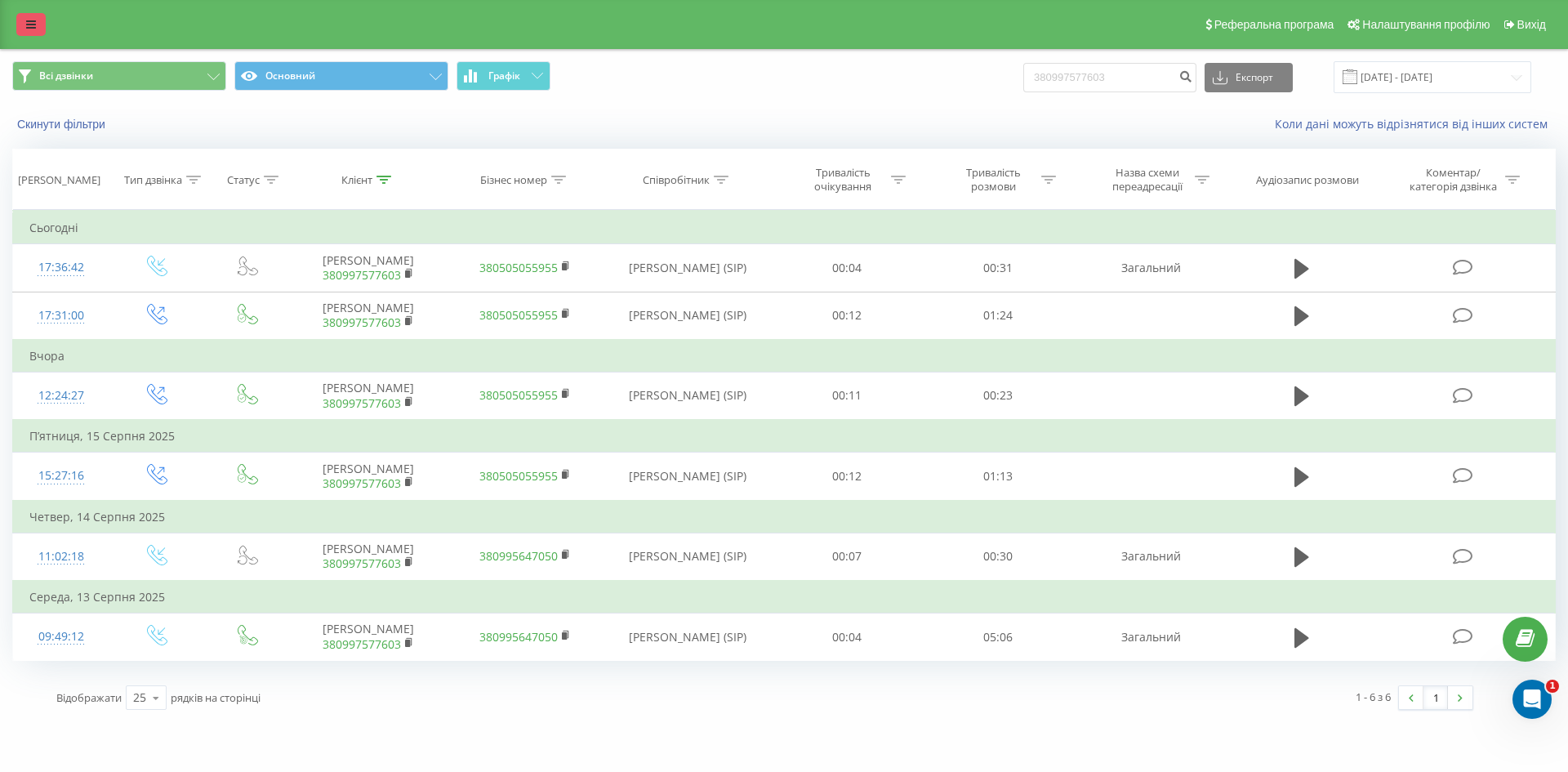
click at [32, 19] on icon at bounding box center [31, 24] width 10 height 11
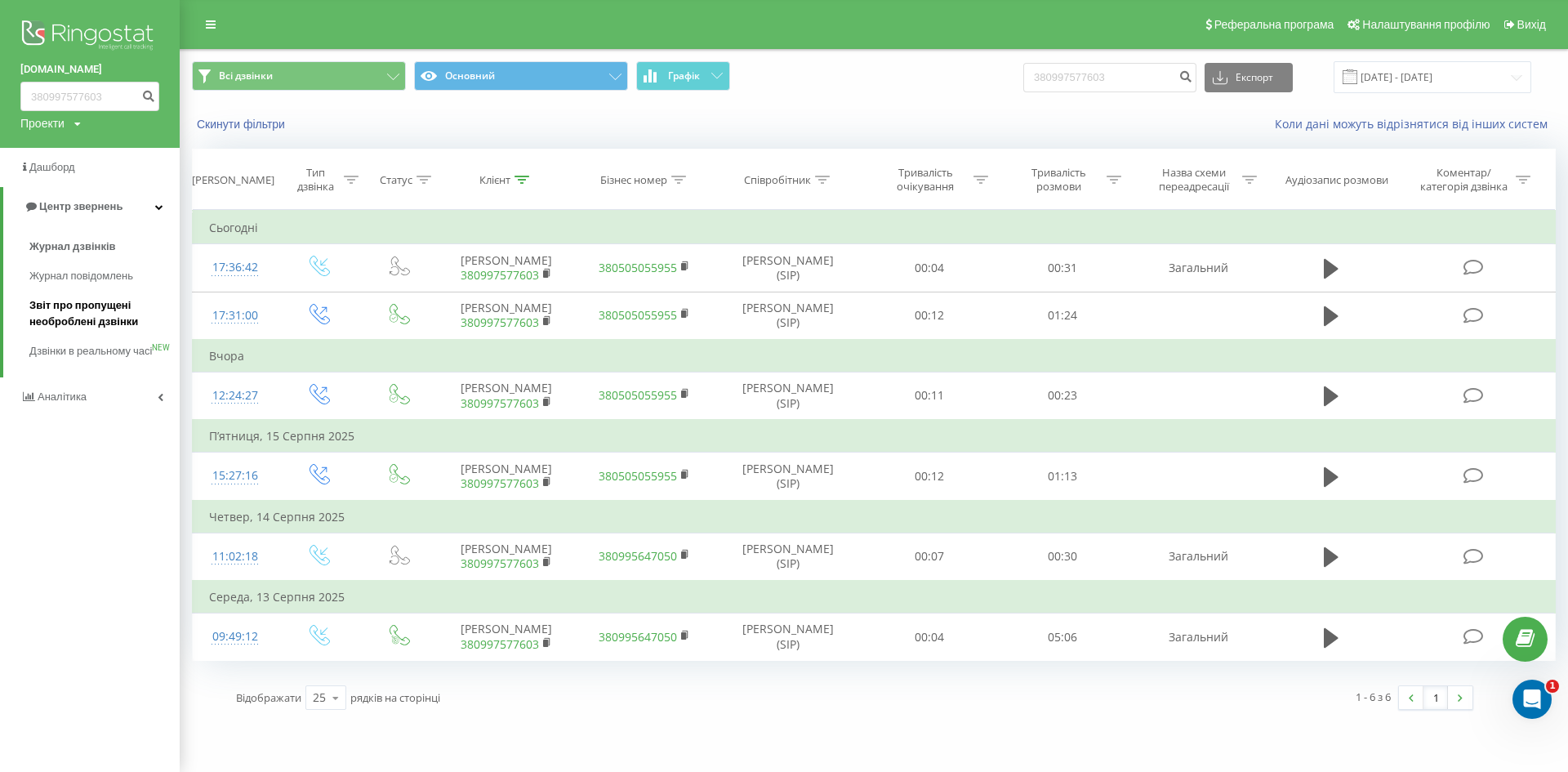
click at [49, 305] on span "Звіт про пропущені необроблені дзвінки" at bounding box center [100, 313] width 142 height 33
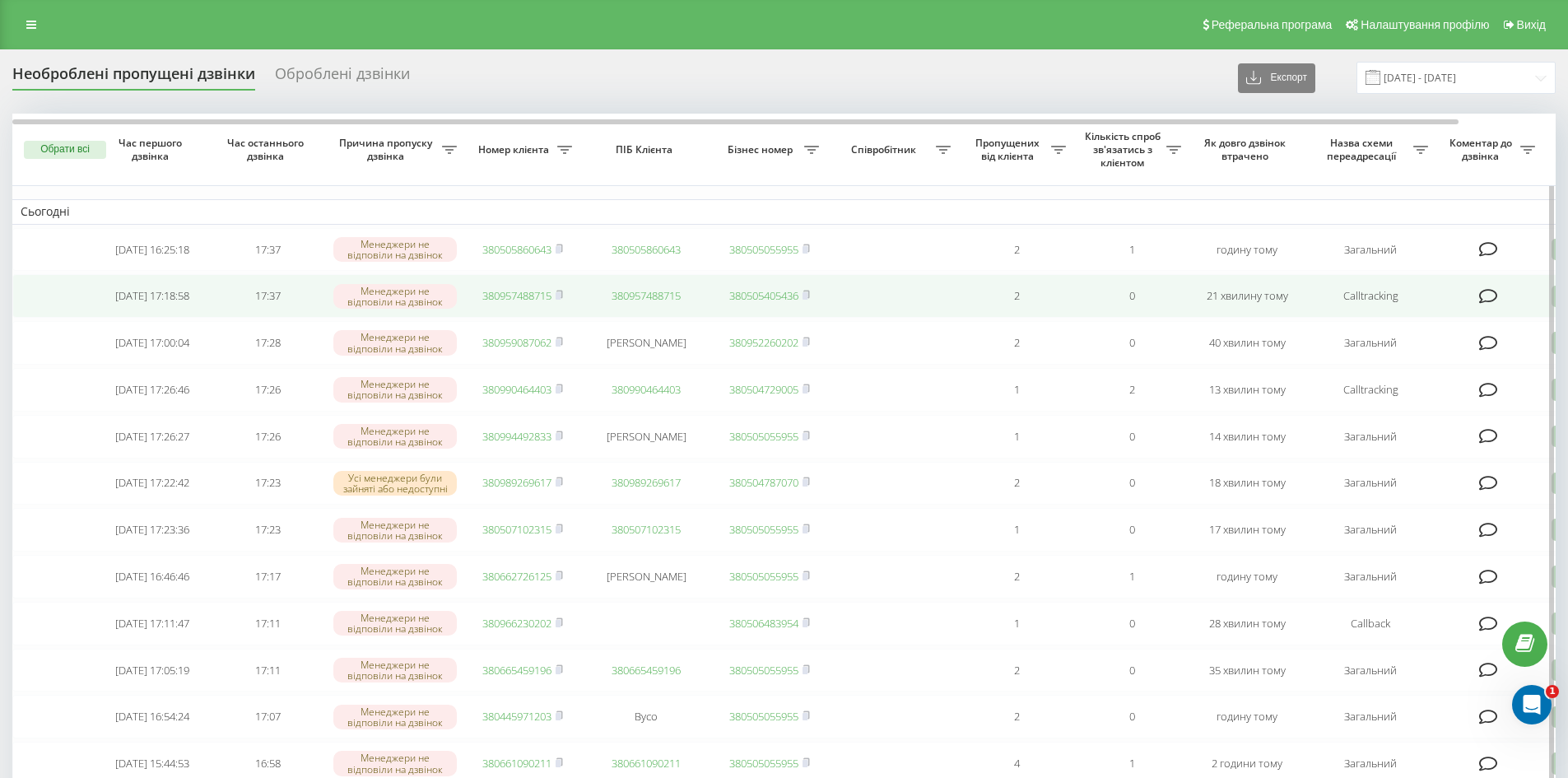
click at [515, 295] on link "380957488715" at bounding box center [517, 295] width 69 height 15
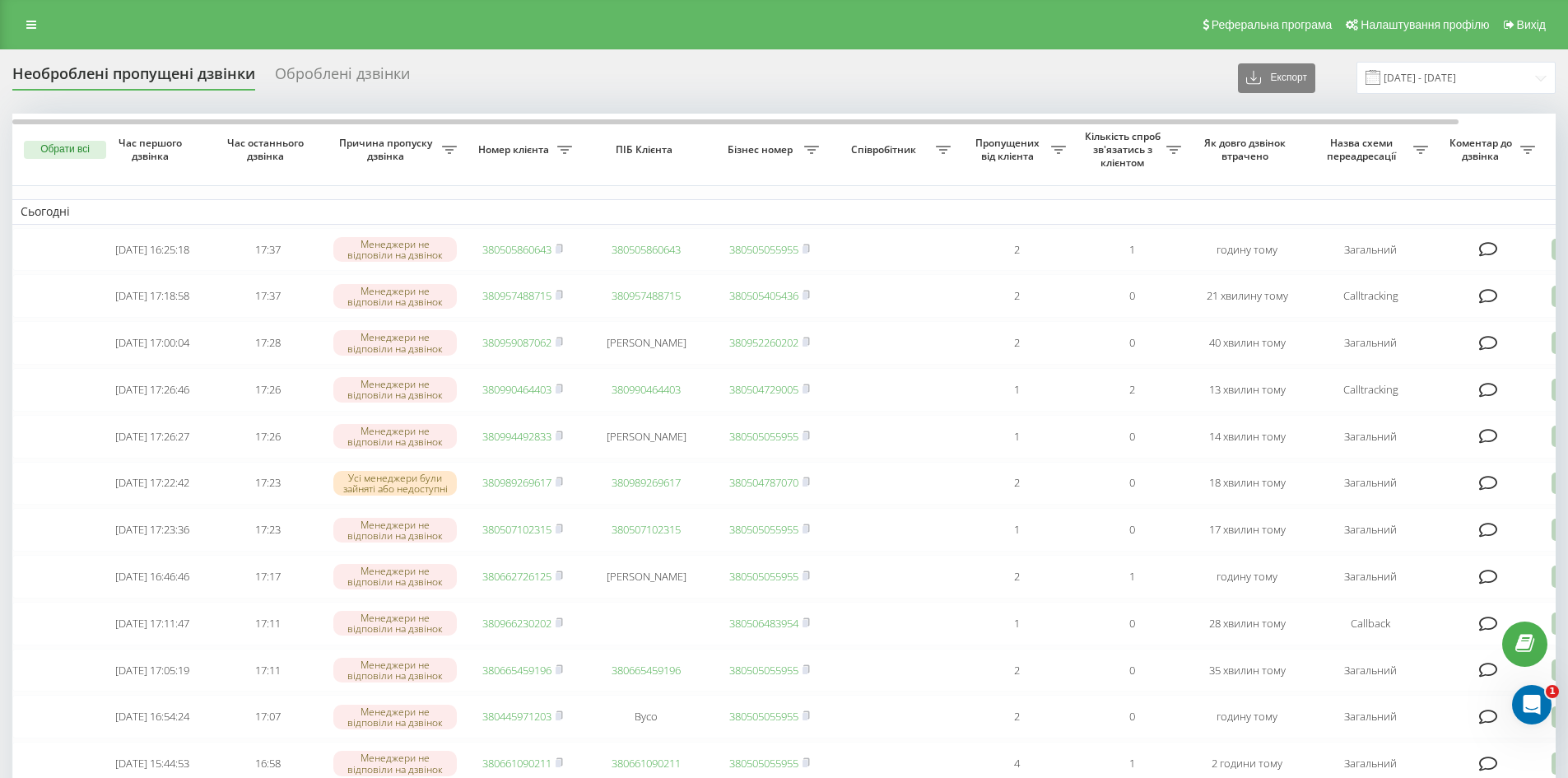
drag, startPoint x: 27, startPoint y: 23, endPoint x: 74, endPoint y: 53, distance: 55.8
click at [28, 24] on icon at bounding box center [31, 24] width 10 height 12
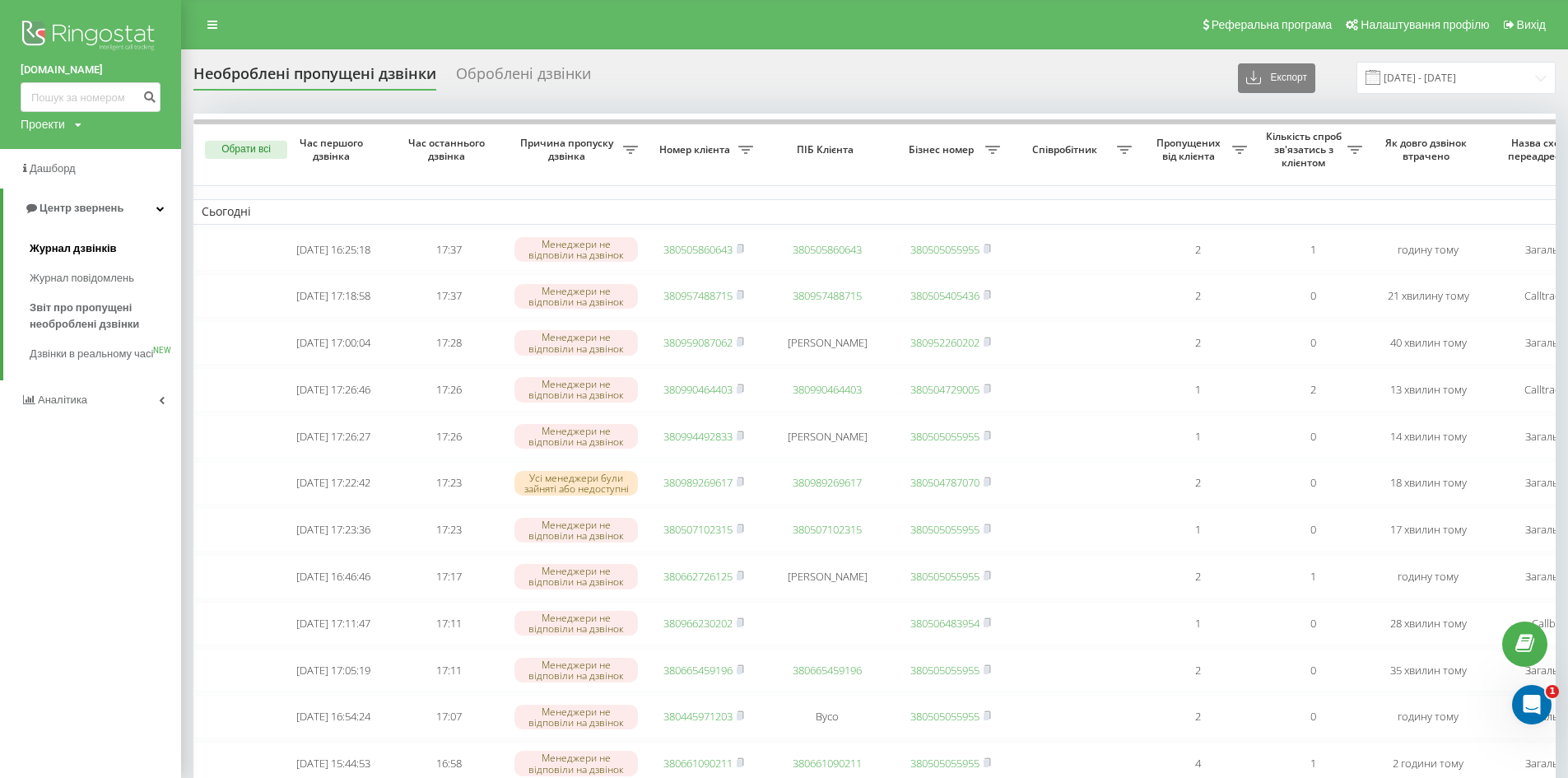
click at [76, 256] on span "Журнал дзвінків" at bounding box center [73, 248] width 87 height 17
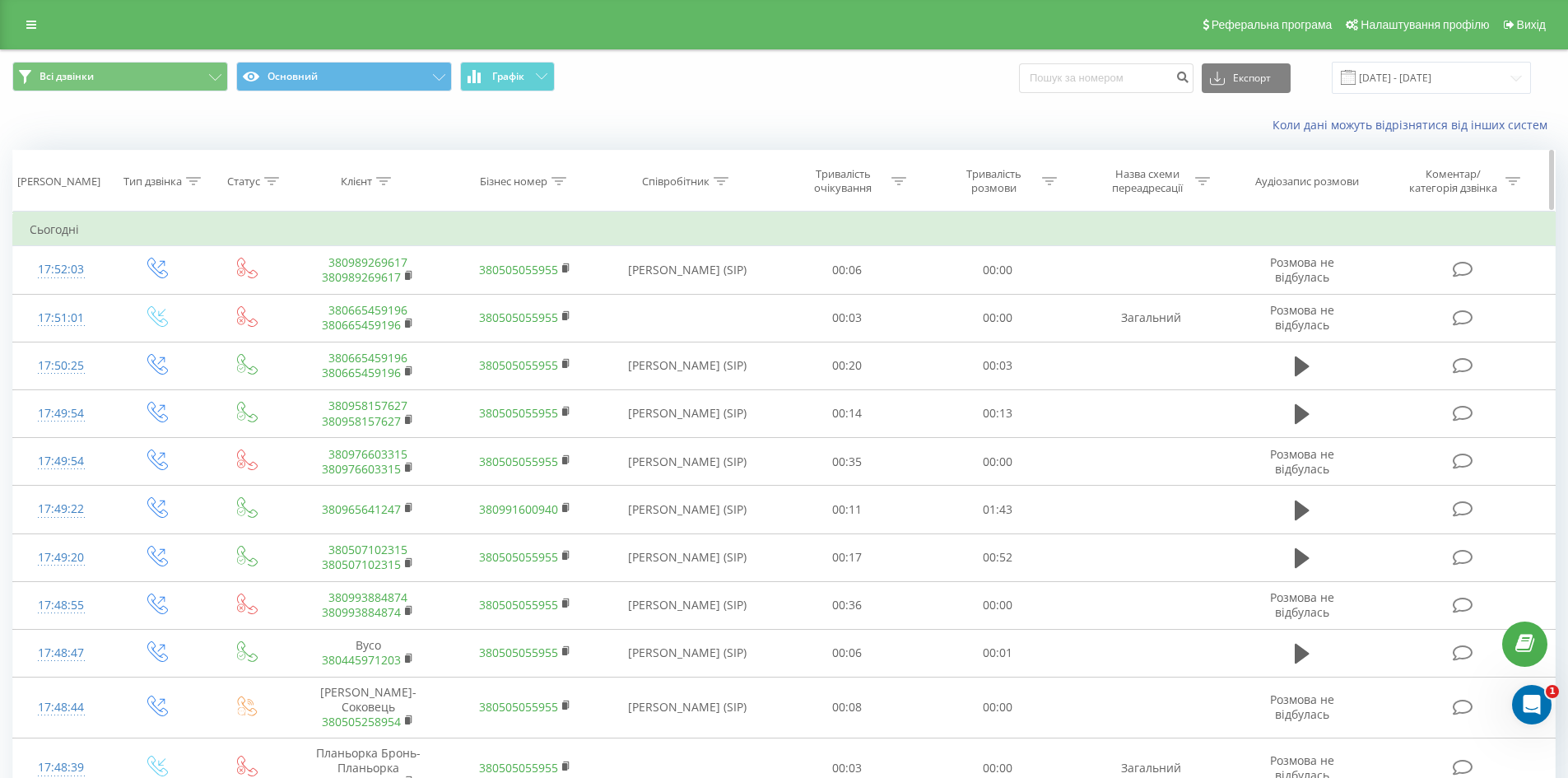
click at [699, 179] on div "Співробітник" at bounding box center [676, 181] width 68 height 14
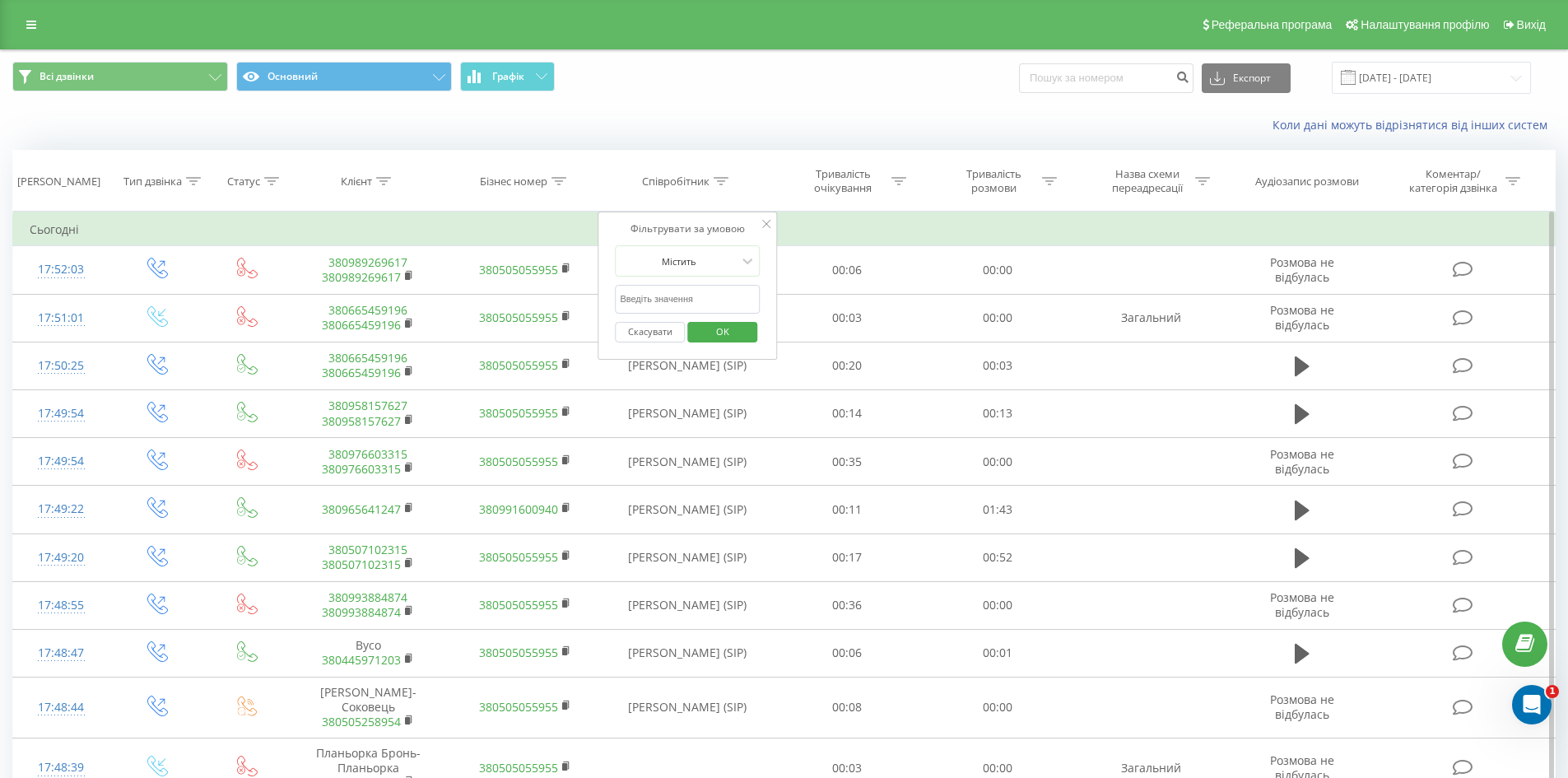
drag, startPoint x: 667, startPoint y: 293, endPoint x: 667, endPoint y: 314, distance: 21.0
click at [667, 293] on input "text" at bounding box center [687, 299] width 145 height 28
type input "лупуляк"
click at [704, 337] on span "OK" at bounding box center [723, 331] width 46 height 26
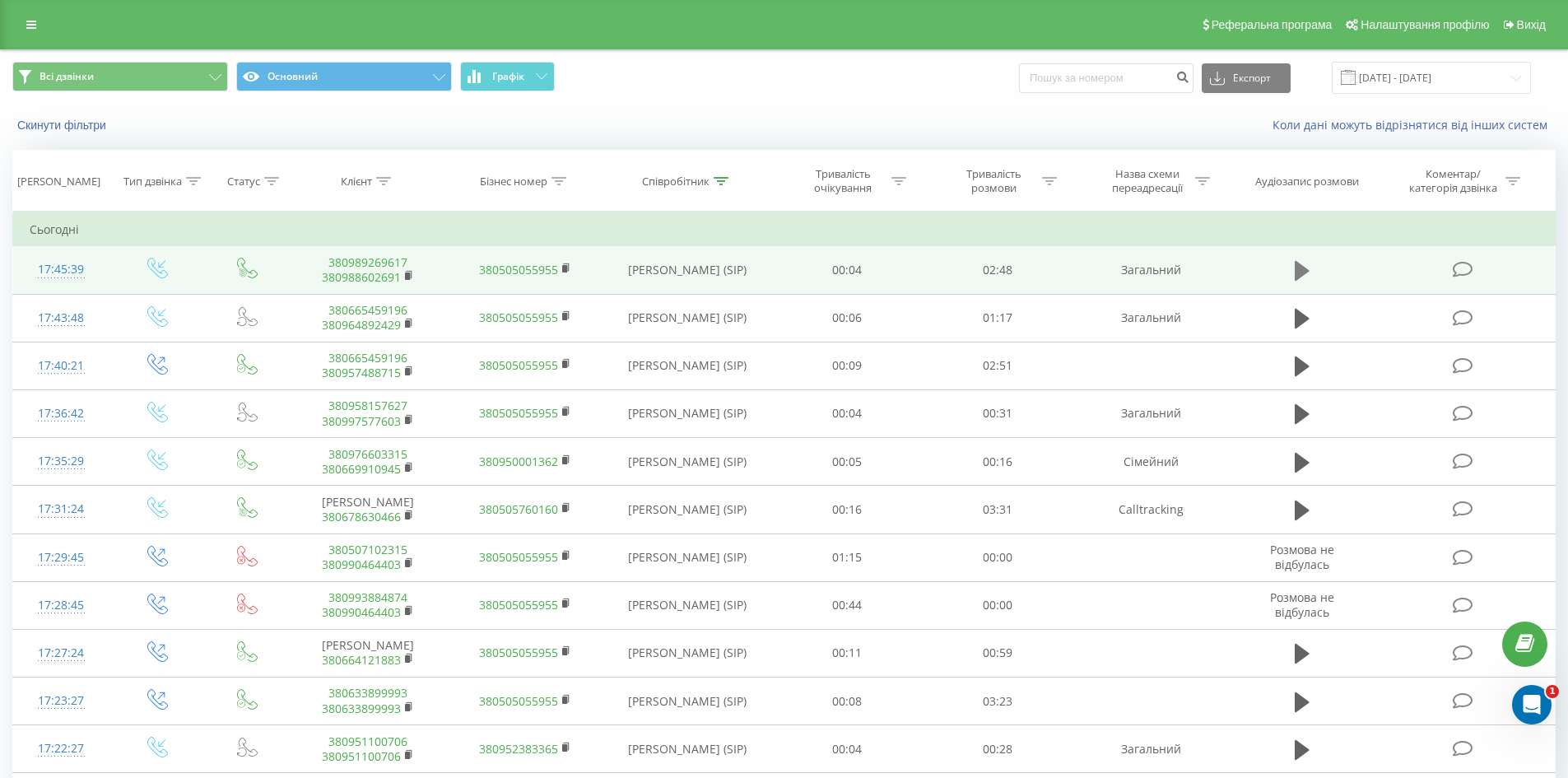
click at [1300, 265] on icon at bounding box center [1302, 270] width 15 height 20
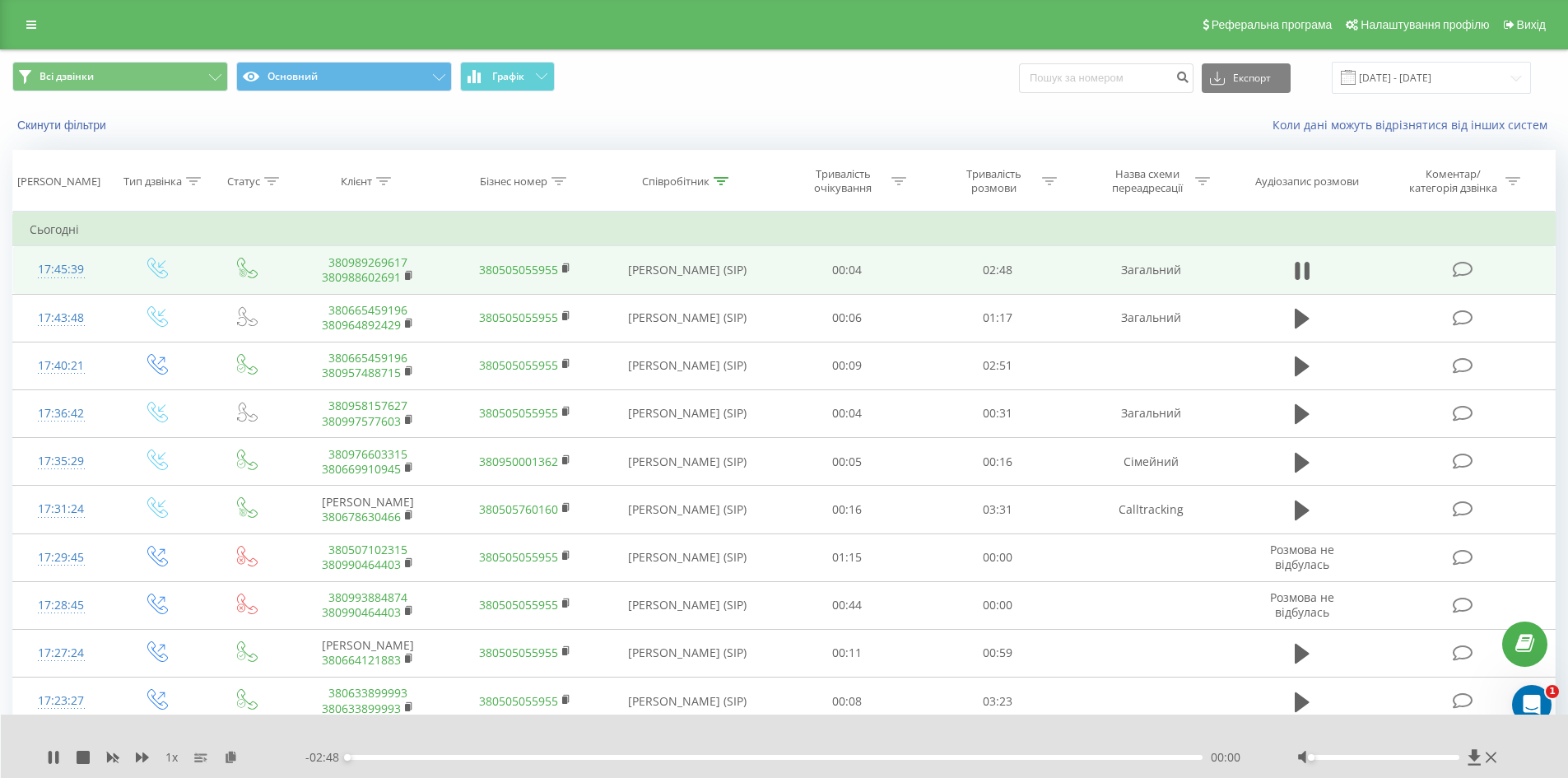
drag, startPoint x: 1390, startPoint y: 756, endPoint x: 1310, endPoint y: 759, distance: 80.1
click at [1311, 759] on div at bounding box center [1385, 758] width 149 height 5
drag, startPoint x: 1320, startPoint y: 751, endPoint x: 1329, endPoint y: 758, distance: 11.4
click at [1347, 754] on div at bounding box center [1400, 757] width 205 height 17
drag, startPoint x: 1329, startPoint y: 758, endPoint x: 1475, endPoint y: 750, distance: 146.2
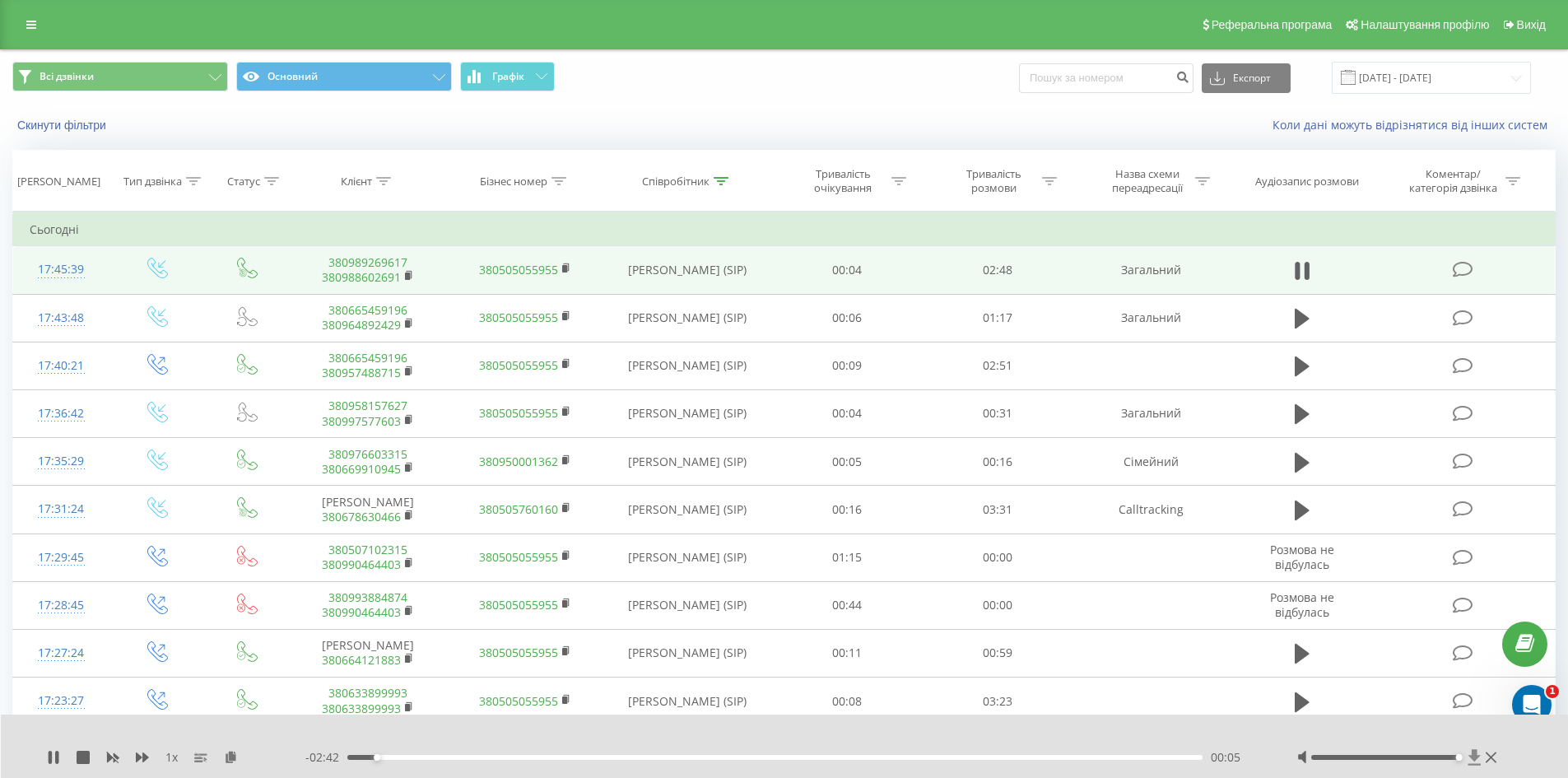
click at [1475, 750] on div at bounding box center [1400, 757] width 205 height 17
drag, startPoint x: 382, startPoint y: 757, endPoint x: 334, endPoint y: 759, distance: 48.0
click at [334, 759] on div "- 02:48 00:00 00:00" at bounding box center [780, 757] width 951 height 17
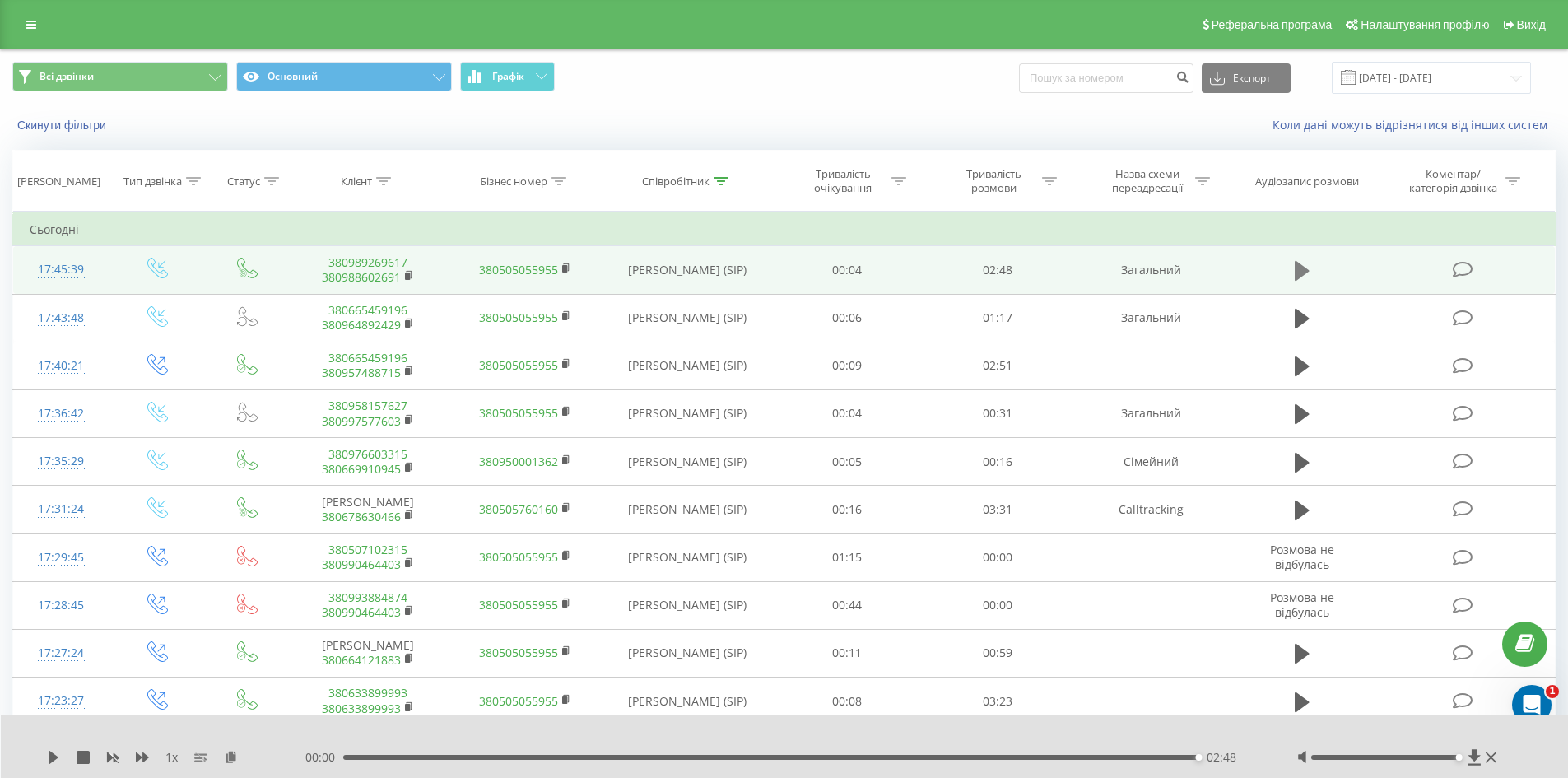
click at [1301, 276] on icon at bounding box center [1302, 270] width 15 height 20
click at [50, 759] on icon at bounding box center [53, 757] width 10 height 13
click at [48, 757] on icon at bounding box center [53, 757] width 13 height 13
click at [50, 754] on icon at bounding box center [53, 757] width 10 height 13
click at [382, 758] on div "02:48" at bounding box center [771, 758] width 856 height 5
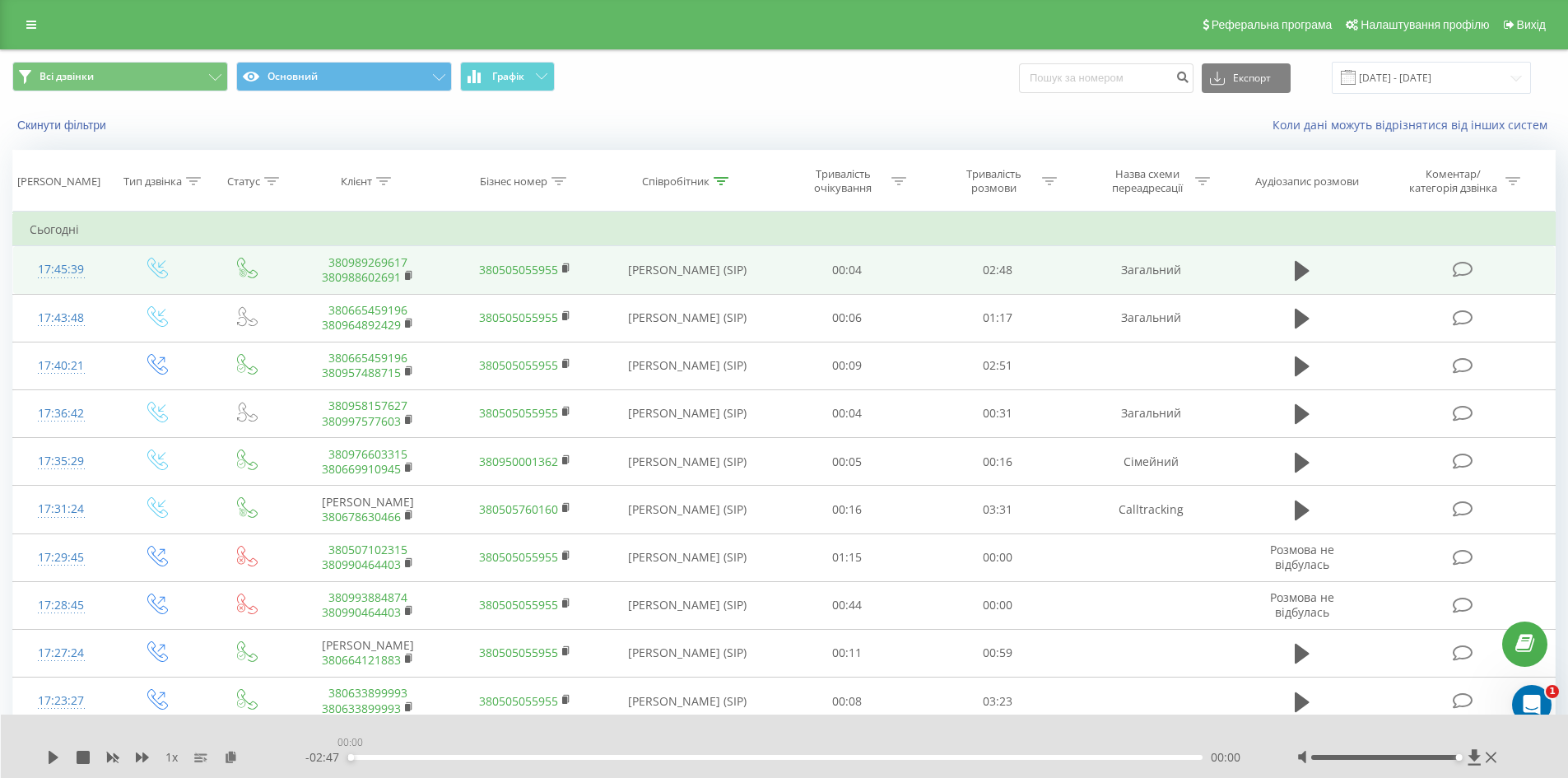
drag, startPoint x: 383, startPoint y: 758, endPoint x: 350, endPoint y: 758, distance: 33.0
click at [350, 758] on div "00:00" at bounding box center [350, 757] width 6 height 6
drag, startPoint x: 350, startPoint y: 757, endPoint x: 367, endPoint y: 758, distance: 17.0
click at [367, 758] on div "00:04" at bounding box center [367, 757] width 6 height 6
click at [51, 765] on div "1 x" at bounding box center [176, 757] width 259 height 17
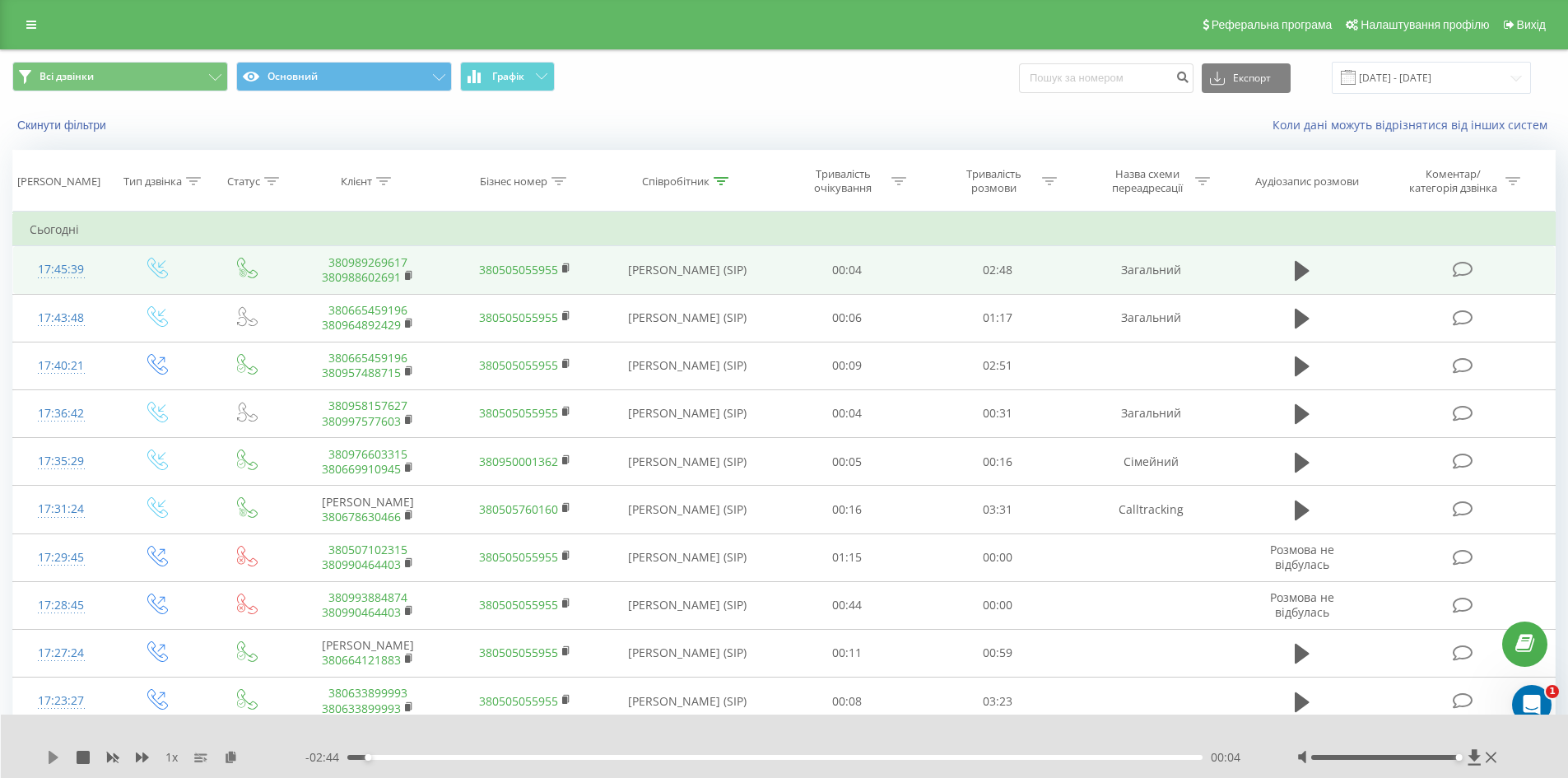
drag, startPoint x: 53, startPoint y: 758, endPoint x: 388, endPoint y: 767, distance: 335.1
click at [60, 758] on div "1 x" at bounding box center [176, 757] width 259 height 17
click at [426, 762] on div "- 02:44 00:04 00:04" at bounding box center [780, 757] width 951 height 17
click at [425, 759] on div "- 02:44 00:04 00:04" at bounding box center [780, 757] width 951 height 17
click at [430, 758] on div "00:16" at bounding box center [776, 758] width 856 height 5
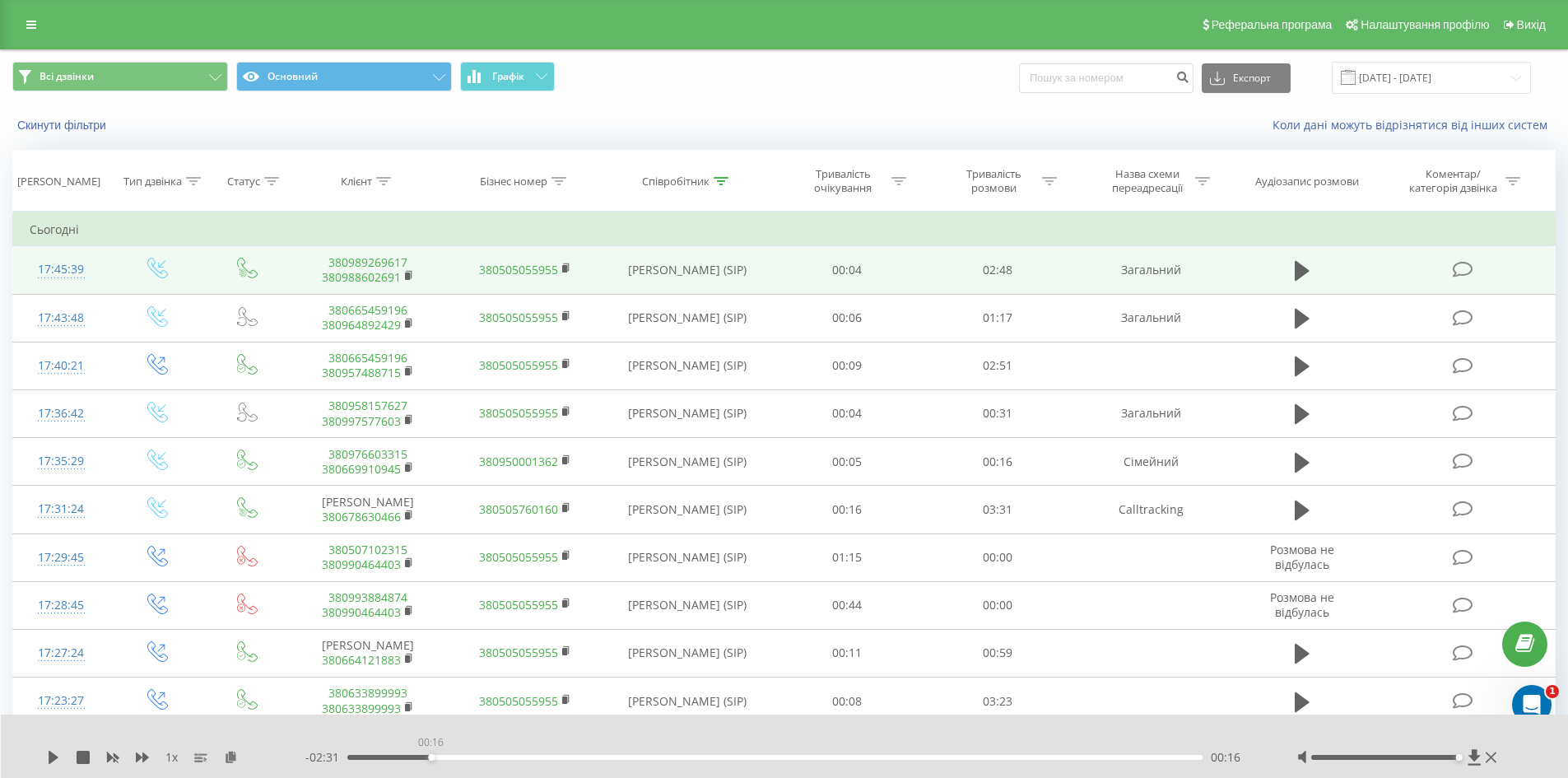
click at [430, 758] on div "00:16" at bounding box center [776, 758] width 856 height 5
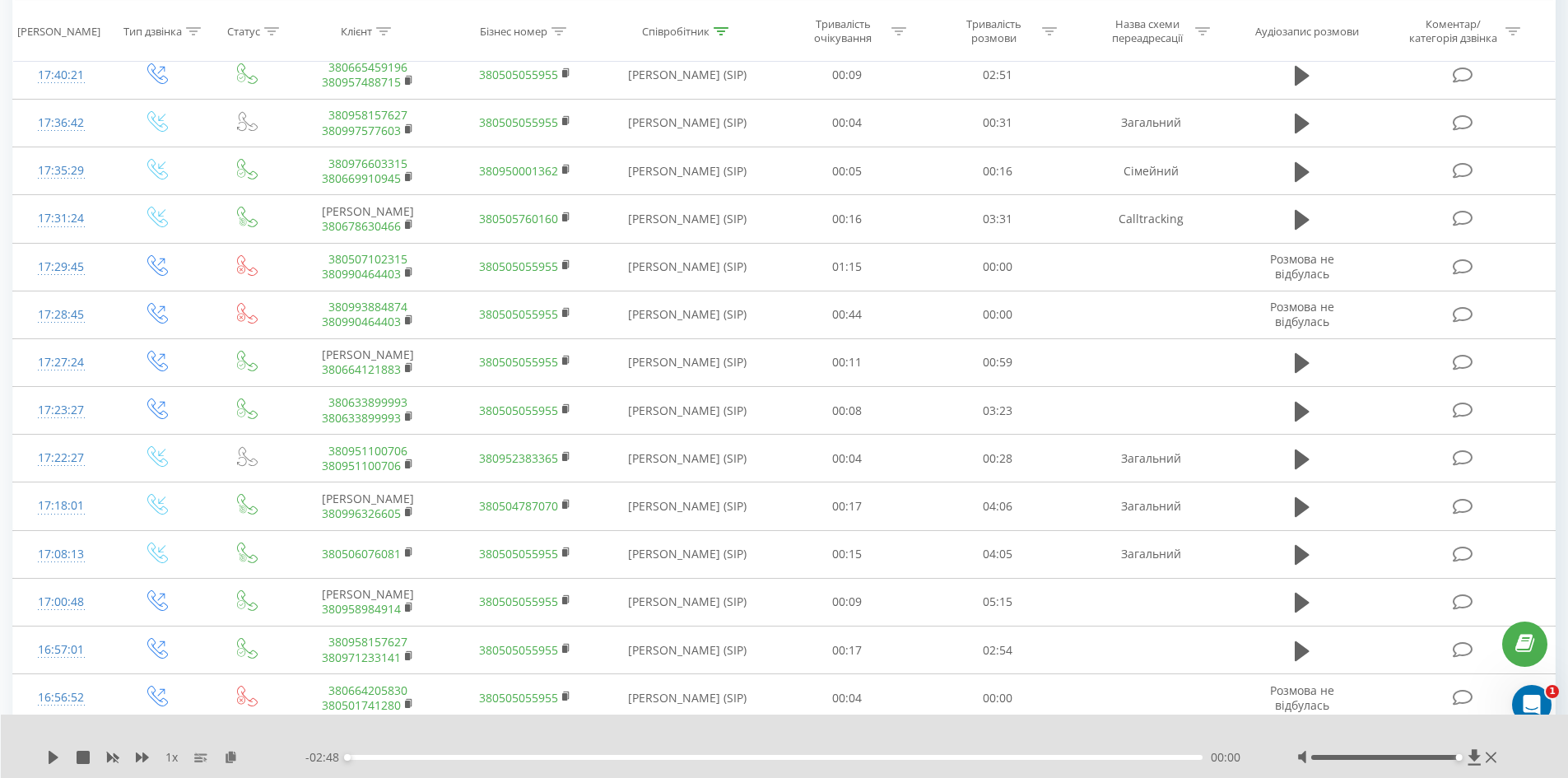
scroll to position [329, 0]
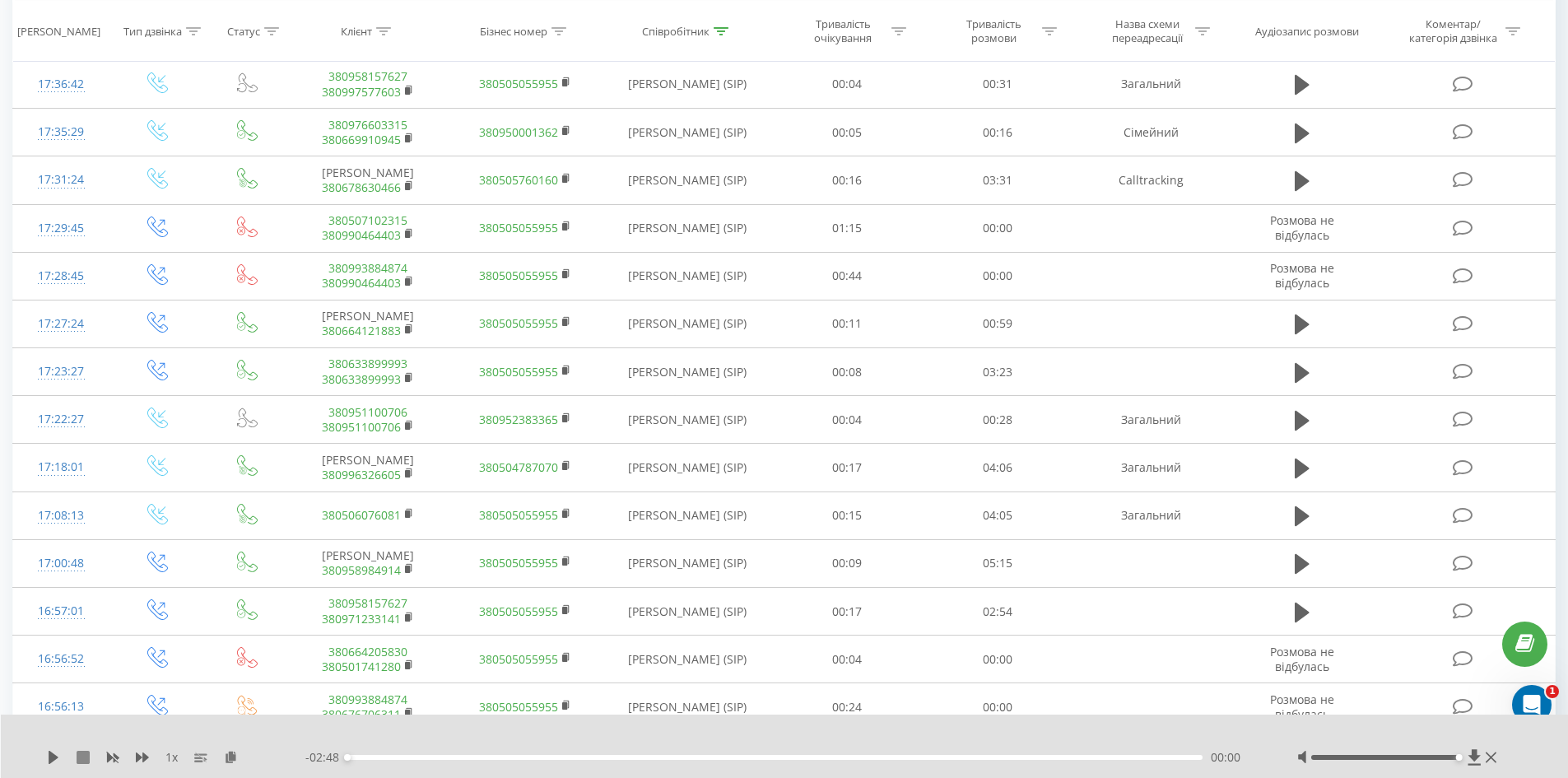
click at [83, 761] on icon at bounding box center [83, 757] width 13 height 13
drag, startPoint x: 78, startPoint y: 757, endPoint x: 3, endPoint y: 766, distance: 75.5
click at [77, 757] on icon at bounding box center [83, 757] width 13 height 13
click at [47, 757] on icon at bounding box center [53, 757] width 13 height 13
click at [1473, 750] on icon at bounding box center [1475, 757] width 12 height 16
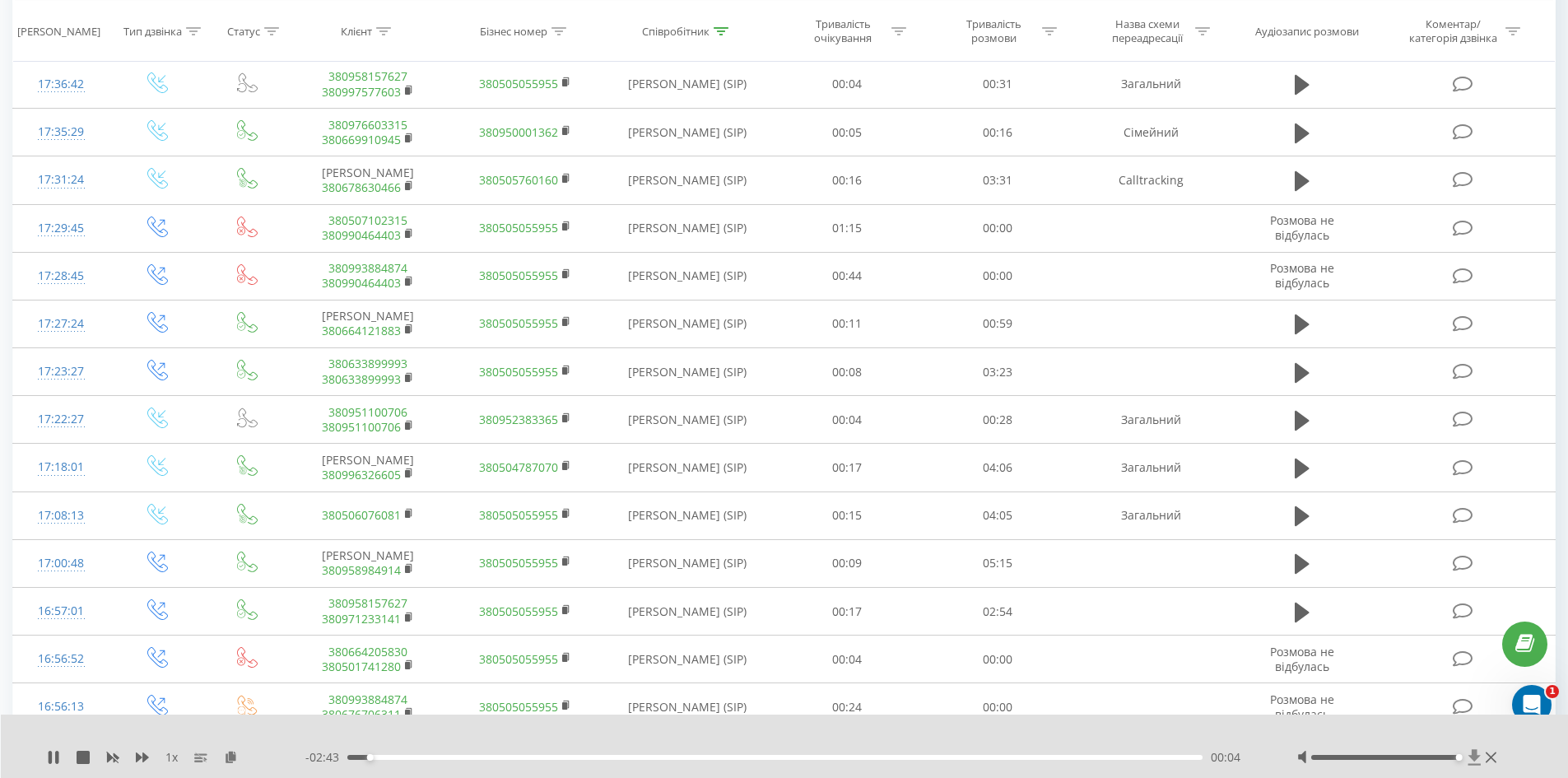
click at [1470, 751] on icon at bounding box center [1475, 757] width 14 height 17
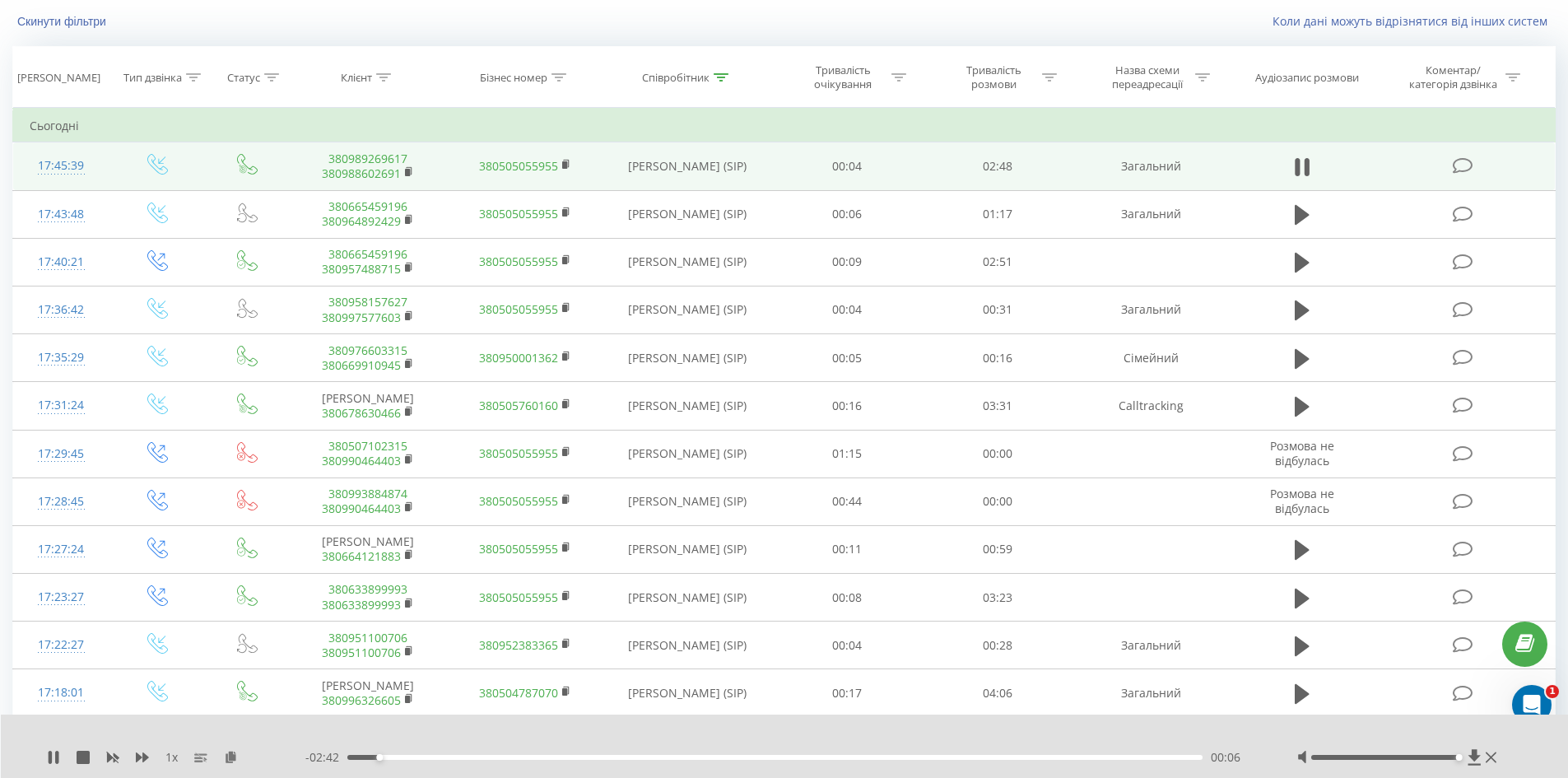
scroll to position [0, 0]
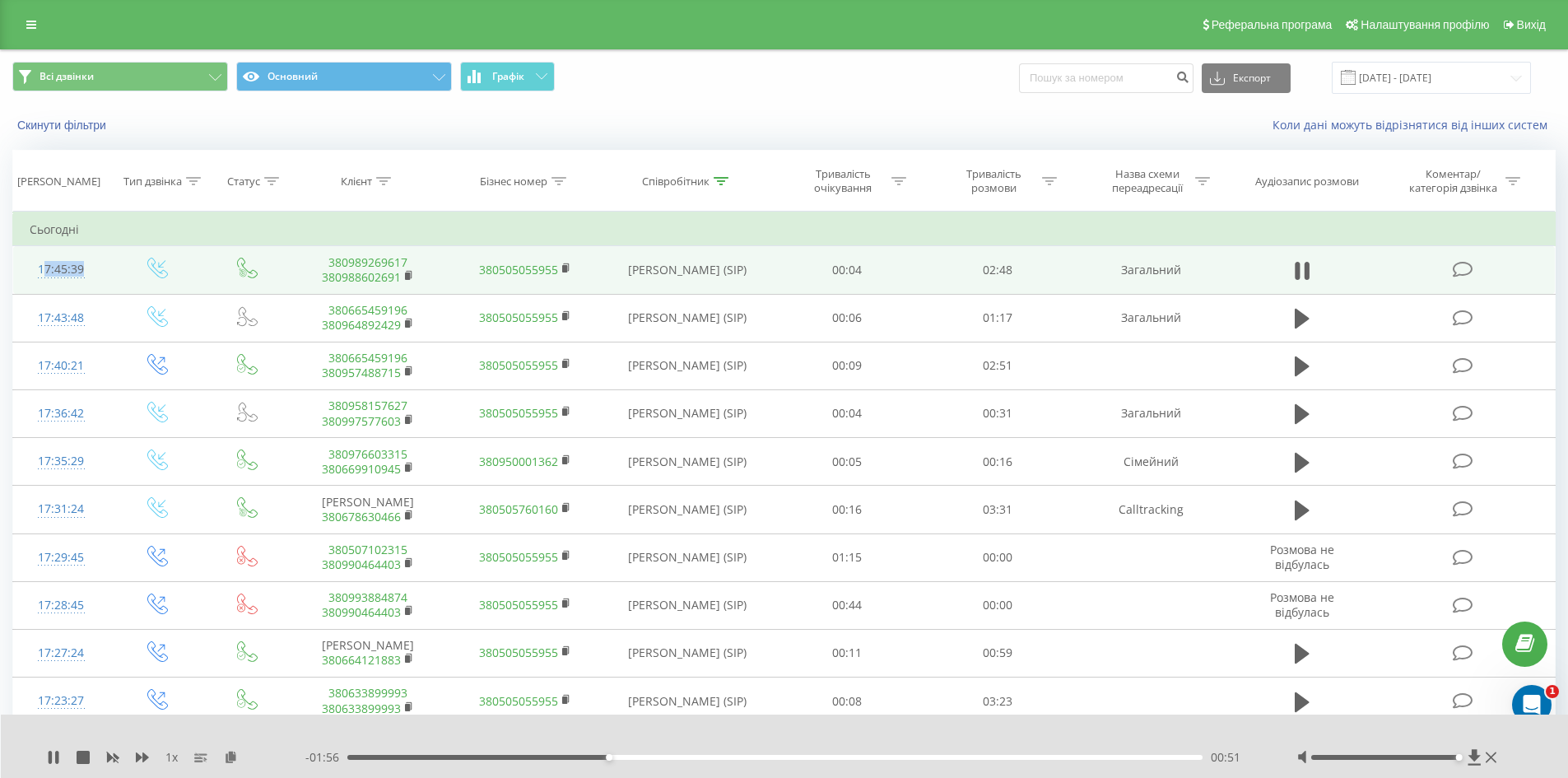
drag, startPoint x: 44, startPoint y: 268, endPoint x: 93, endPoint y: 269, distance: 49.0
click at [109, 269] on tr "17:45:39 380989269617 380988602691 380505055955 Лупуляк Аліна Ярославівна (SIP)…" at bounding box center [784, 270] width 1542 height 48
copy tr "17:45:39"
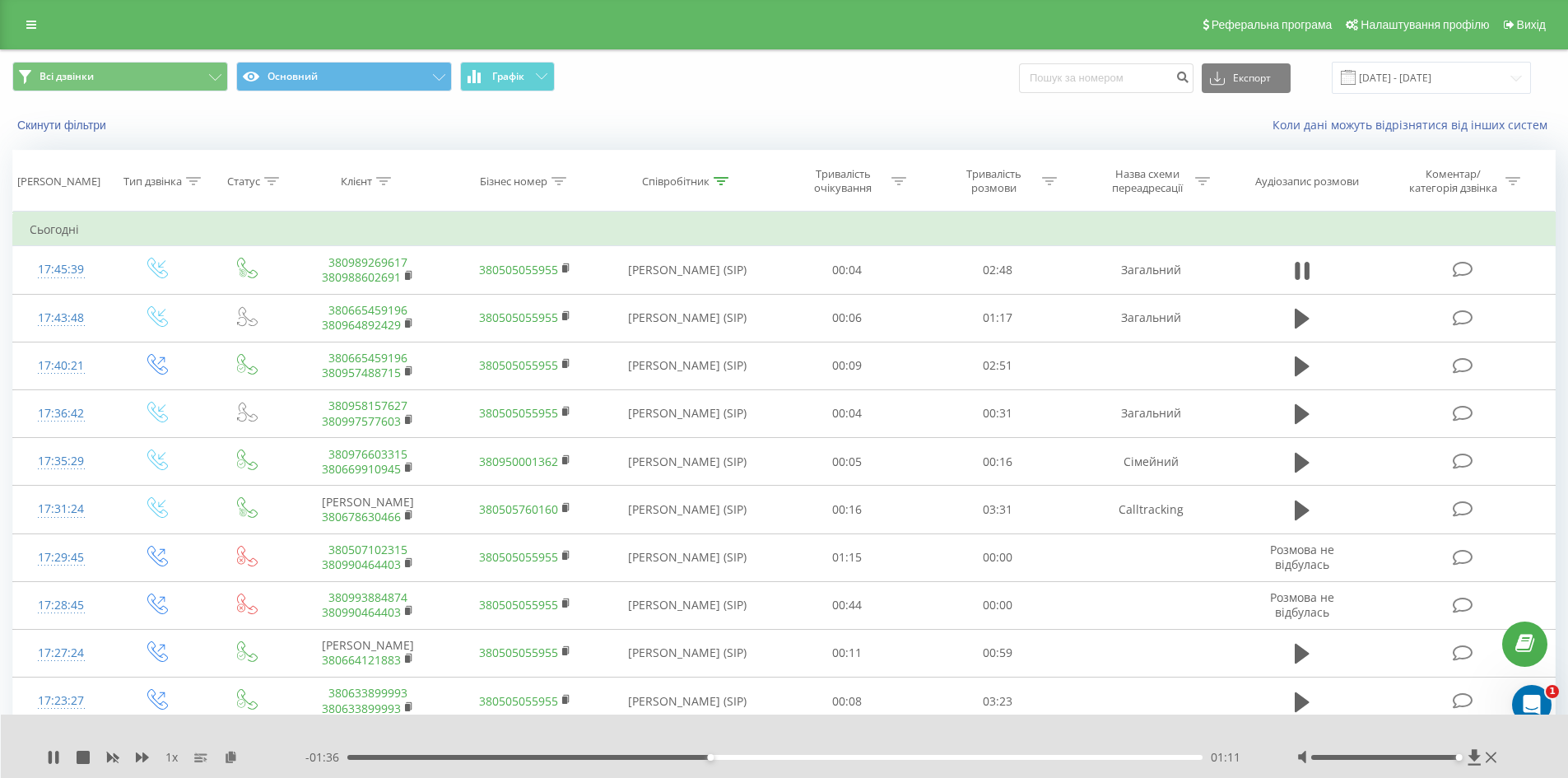
click at [60, 757] on div "1 x" at bounding box center [176, 757] width 259 height 17
drag, startPoint x: 50, startPoint y: 757, endPoint x: 60, endPoint y: 758, distance: 10.0
click at [52, 757] on icon at bounding box center [53, 757] width 13 height 13
click at [38, 31] on link at bounding box center [31, 25] width 29 height 23
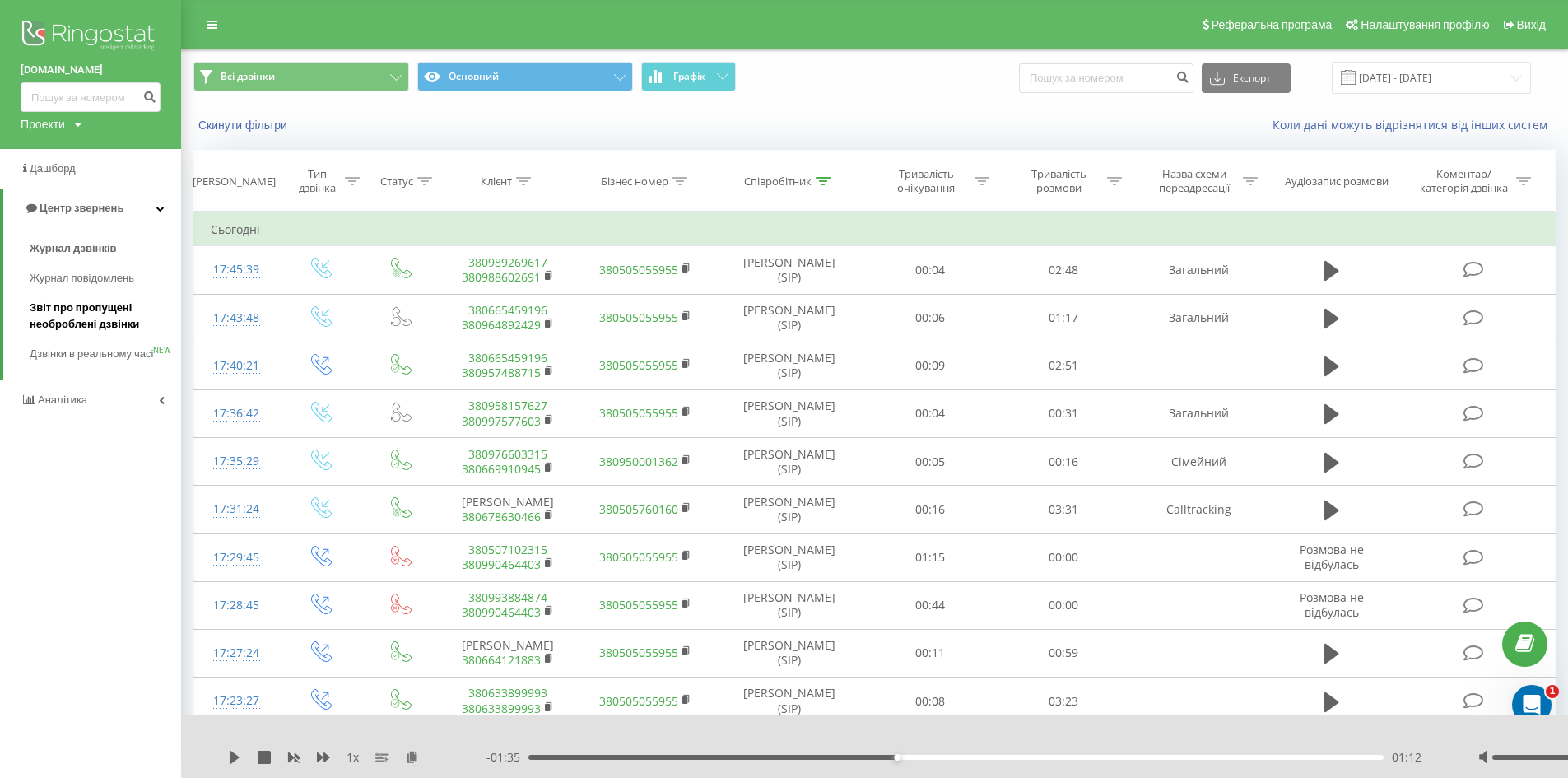
click at [74, 313] on span "Звіт про пропущені необроблені дзвінки" at bounding box center [101, 316] width 143 height 33
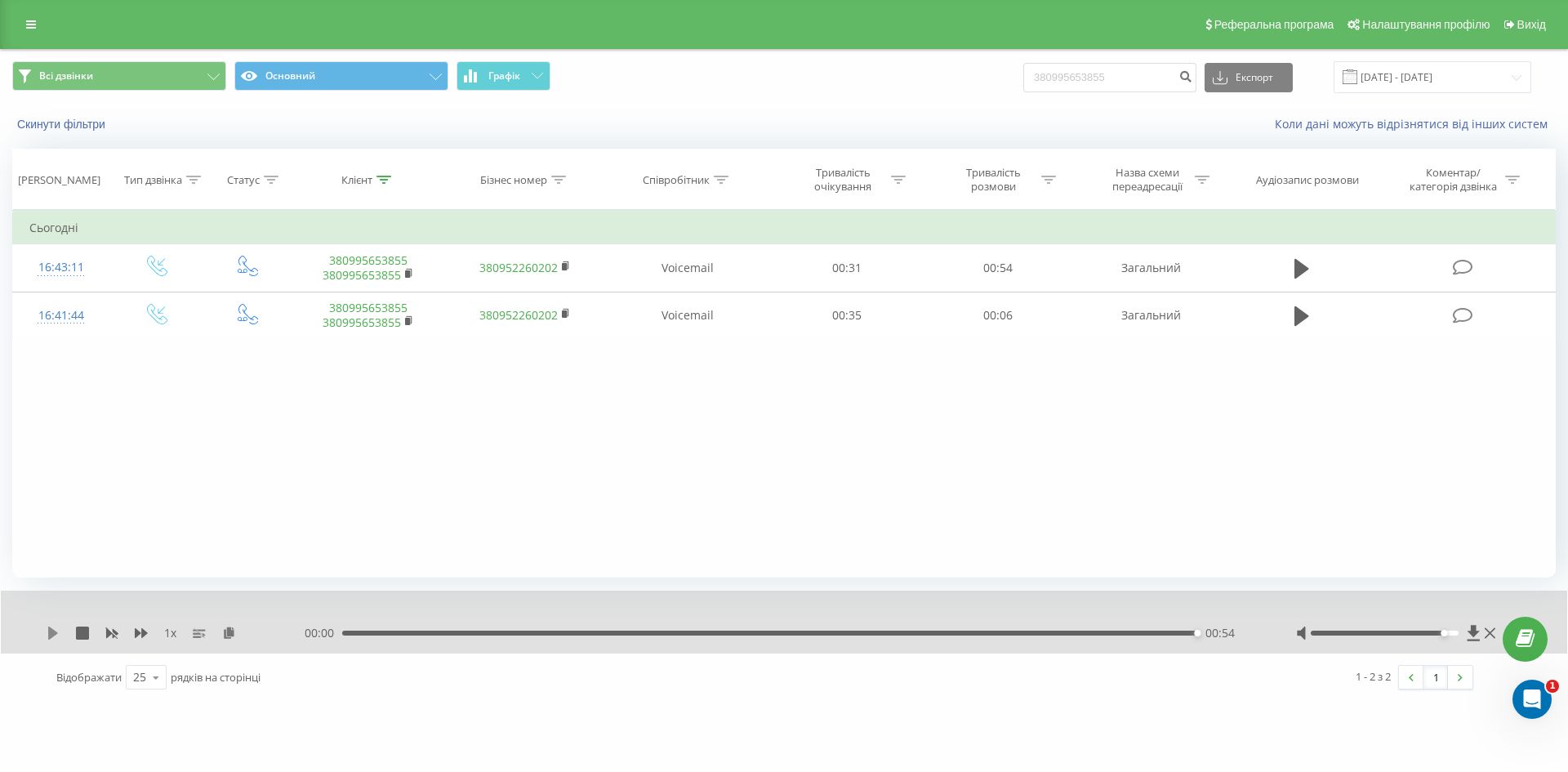
click at [49, 633] on icon at bounding box center [53, 633] width 10 height 13
drag, startPoint x: 1443, startPoint y: 633, endPoint x: 1398, endPoint y: 632, distance: 45.0
click at [1468, 633] on div at bounding box center [1398, 633] width 203 height 17
click at [45, 632] on div "1 x 00:00 00:54 00:54" at bounding box center [784, 621] width 1566 height 63
click at [54, 632] on icon at bounding box center [53, 633] width 10 height 13
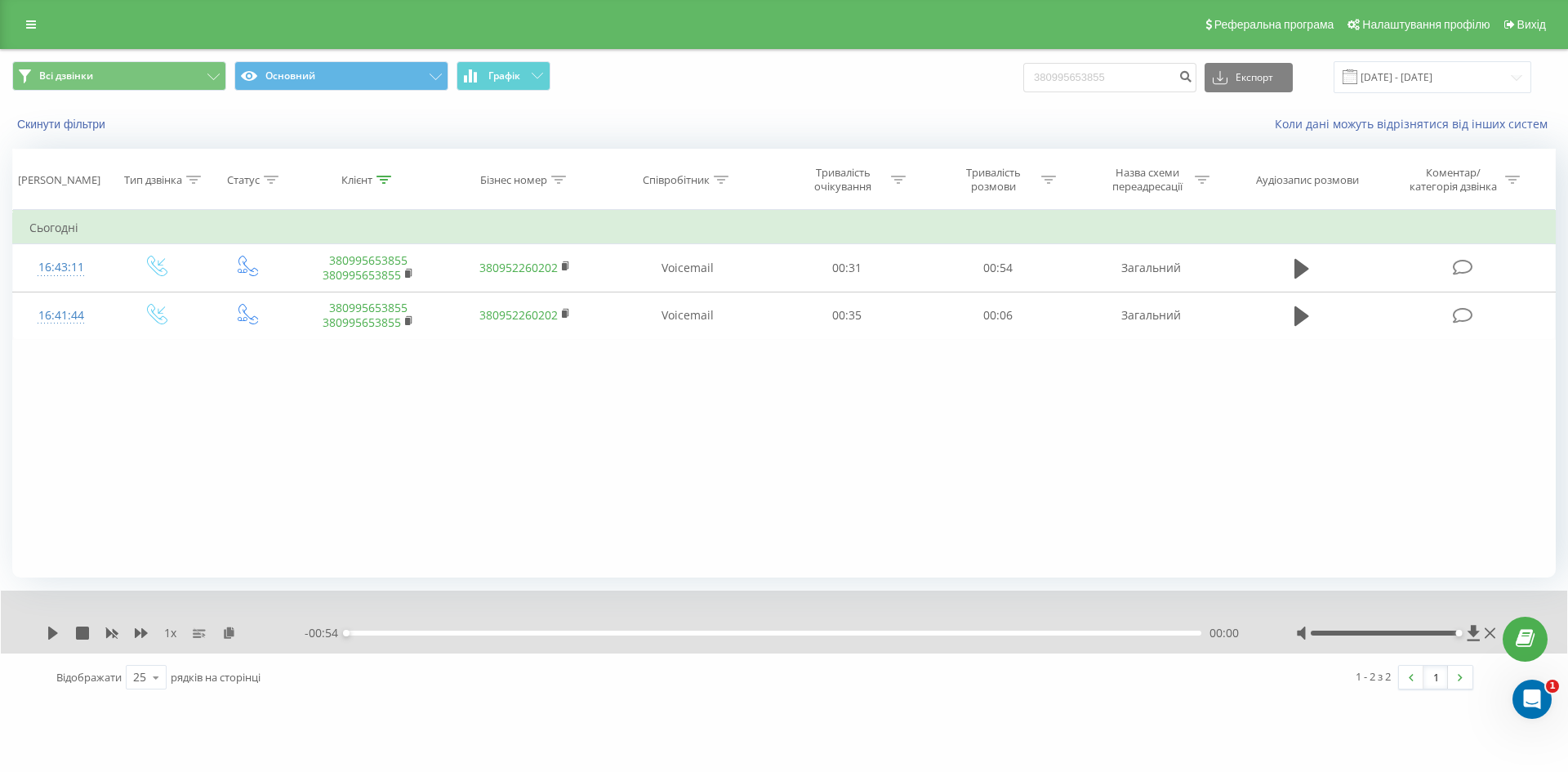
click at [356, 633] on div "00:00" at bounding box center [773, 633] width 855 height 5
click at [45, 628] on div "1 x - 00:53 00:00 00:00" at bounding box center [784, 621] width 1566 height 63
click at [48, 633] on icon at bounding box center [53, 633] width 13 height 13
click at [462, 633] on div "00:02" at bounding box center [773, 633] width 855 height 5
click at [501, 634] on div "00:09" at bounding box center [773, 633] width 855 height 5
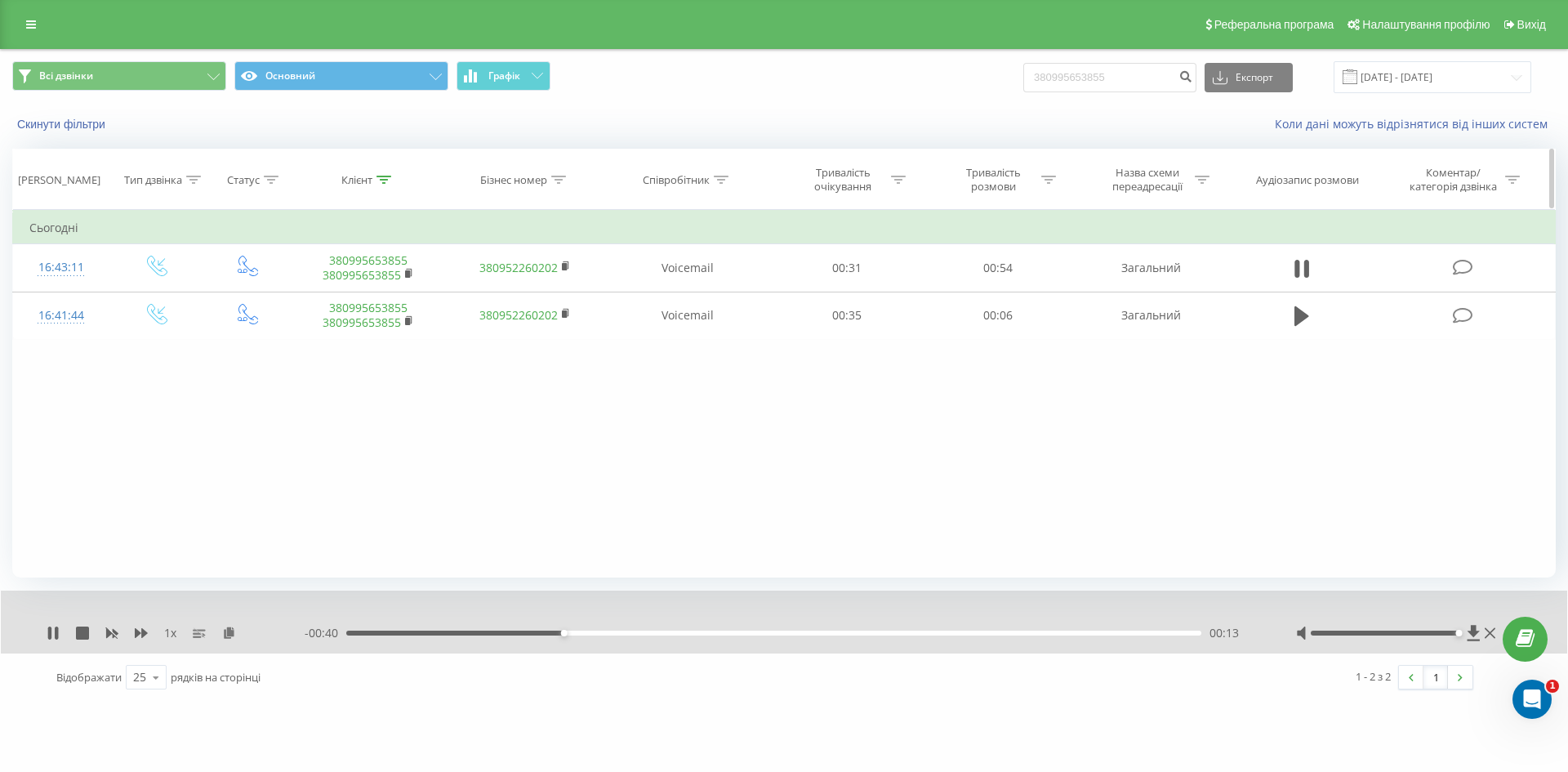
click at [707, 181] on div "Співробітник" at bounding box center [676, 180] width 67 height 14
click at [709, 290] on input "text" at bounding box center [687, 296] width 144 height 28
type input "лупуляк"
click at [168, 633] on span "1 x" at bounding box center [170, 633] width 12 height 17
click at [176, 632] on span "1 x" at bounding box center [170, 633] width 12 height 17
